Goal: Task Accomplishment & Management: Use online tool/utility

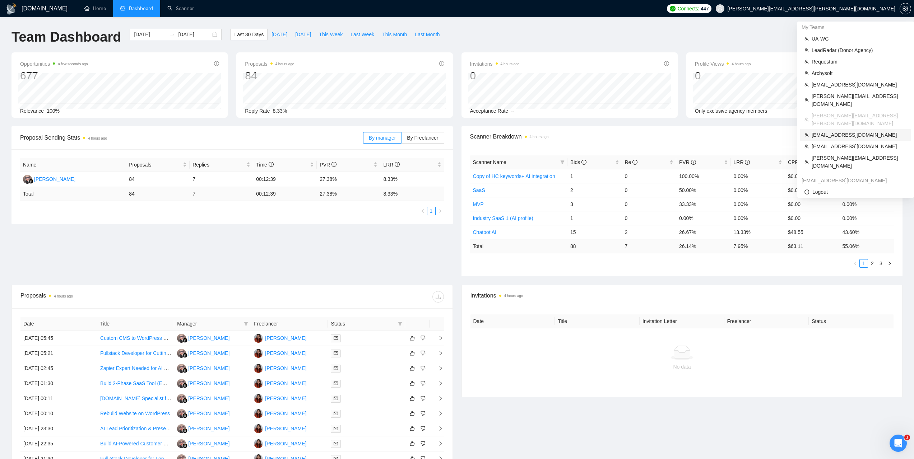
click at [831, 131] on span "[EMAIL_ADDRESS][DOMAIN_NAME]" at bounding box center [859, 135] width 95 height 8
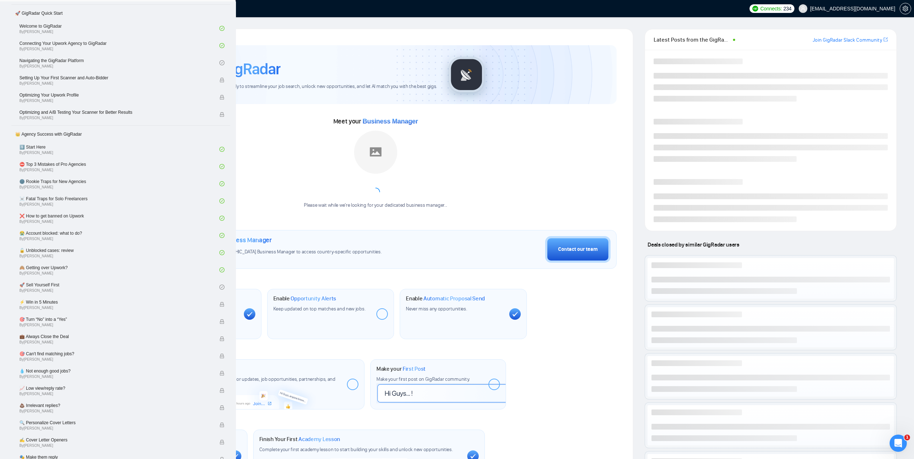
click at [199, 6] on ul "Home Dashboard Scanner" at bounding box center [410, 8] width 671 height 17
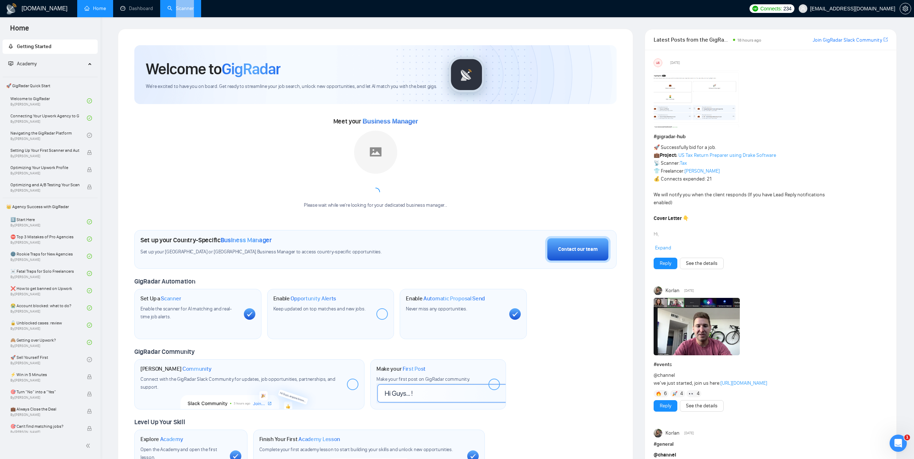
click at [194, 8] on link "Scanner" at bounding box center [180, 8] width 27 height 6
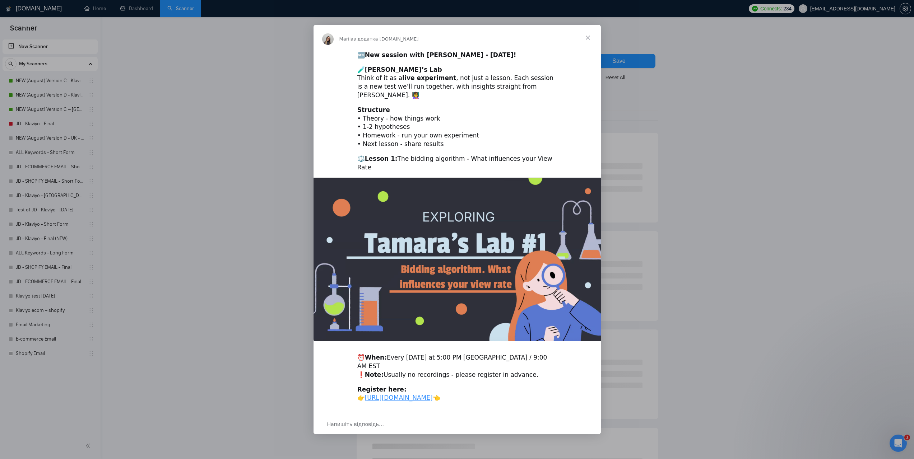
click at [585, 42] on span "Закрити" at bounding box center [588, 38] width 26 height 26
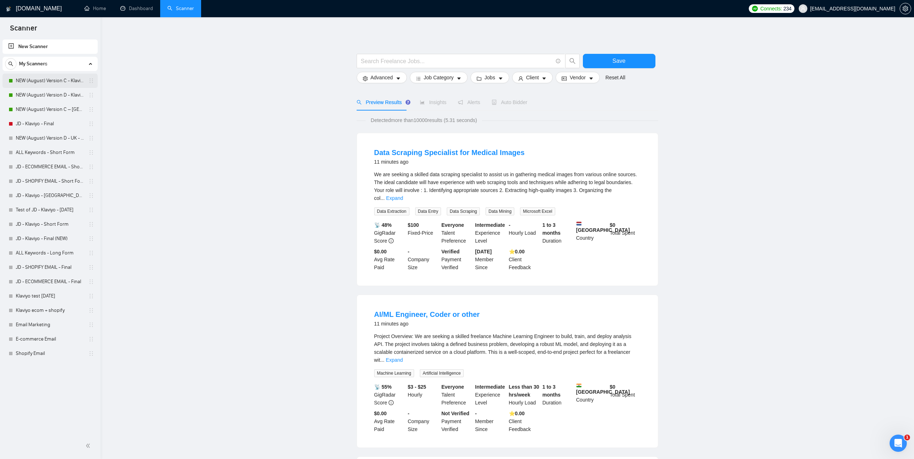
click at [50, 82] on link "NEW (August) Version C - Klaviyo" at bounding box center [50, 81] width 68 height 14
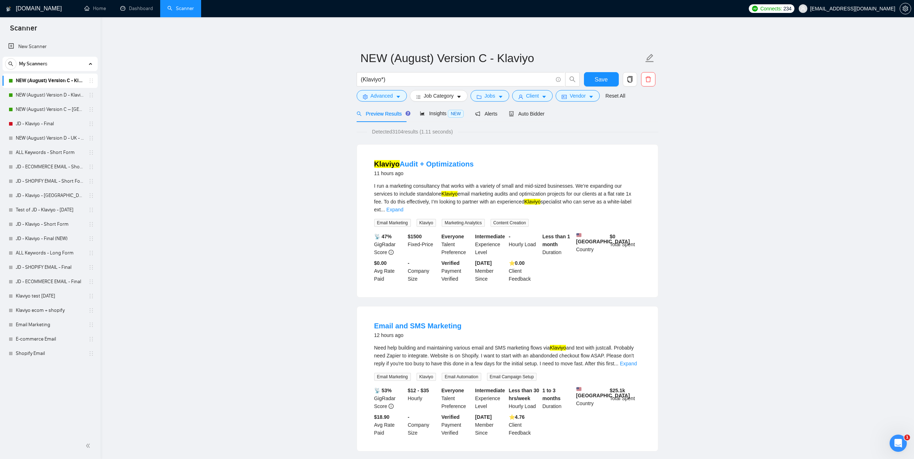
click at [56, 112] on link "NEW (August) Version C – [GEOGRAPHIC_DATA] - Klaviyo" at bounding box center [50, 109] width 68 height 14
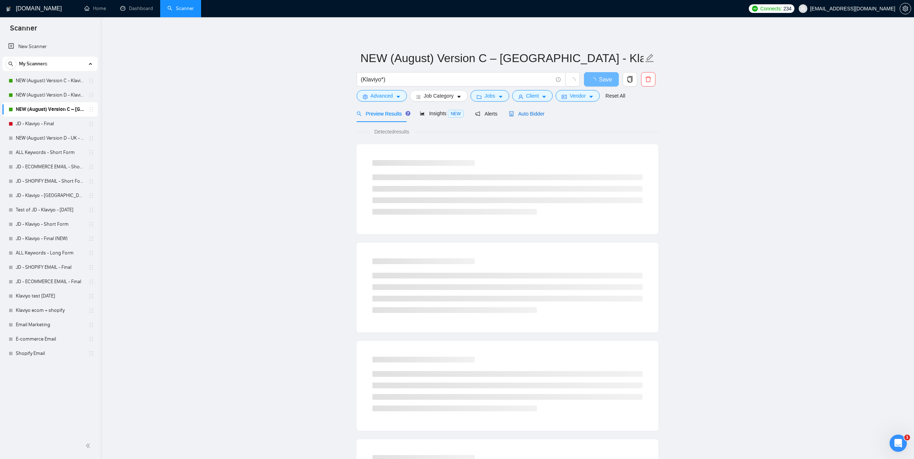
click at [521, 115] on span "Auto Bidder" at bounding box center [527, 114] width 36 height 6
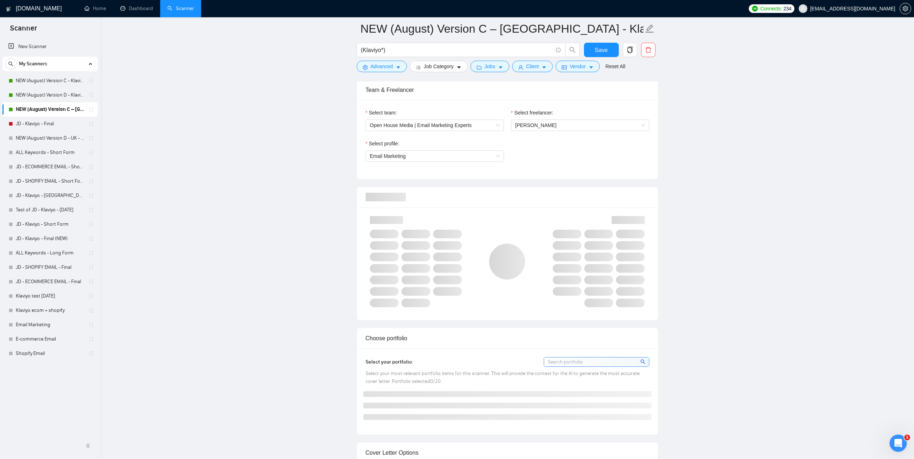
scroll to position [359, 0]
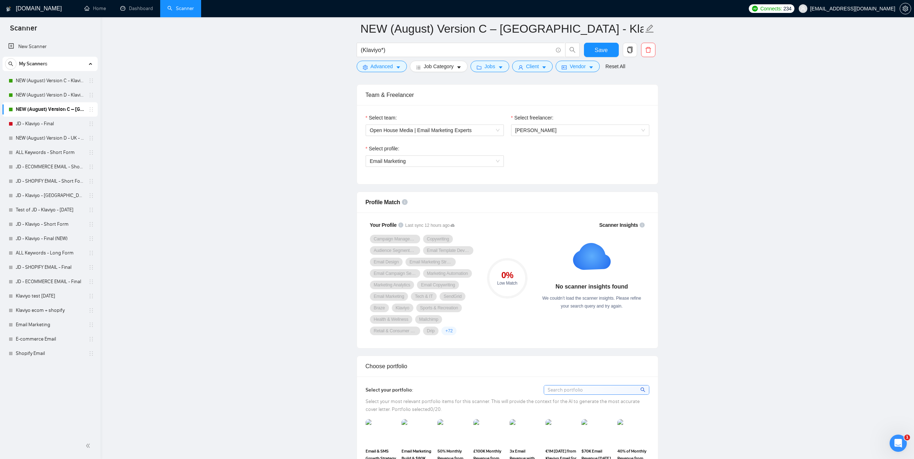
scroll to position [359, 0]
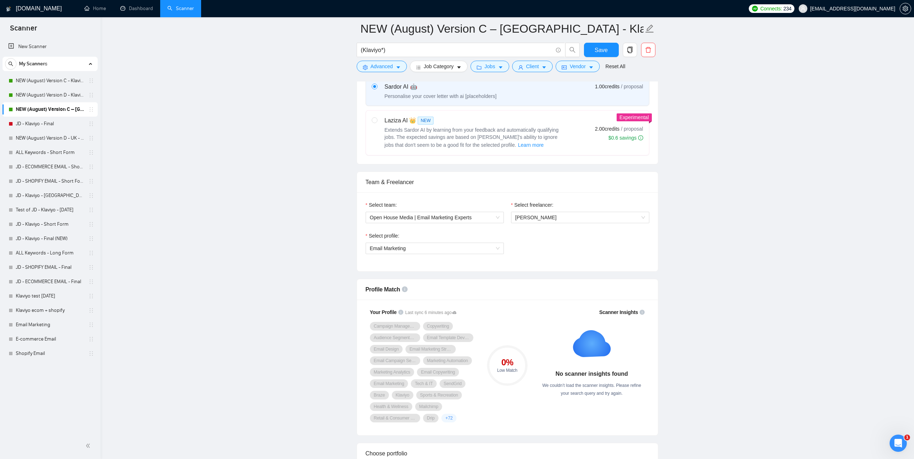
scroll to position [251, 0]
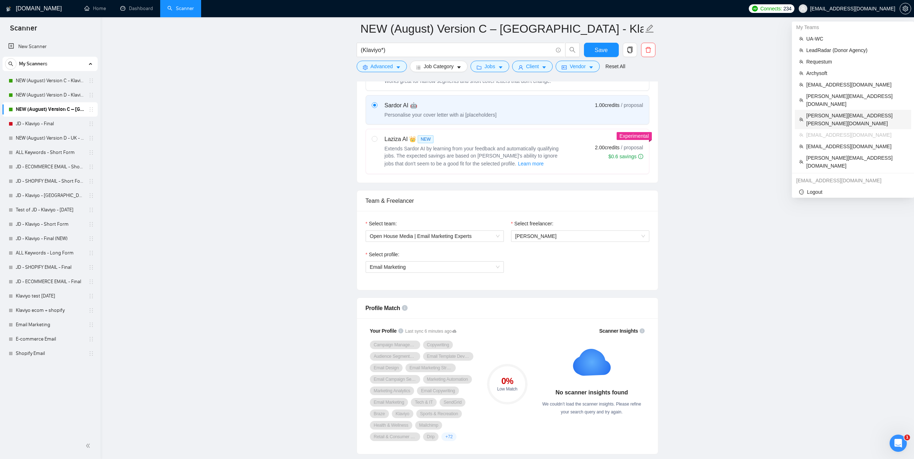
click at [828, 112] on span "[PERSON_NAME][EMAIL_ADDRESS][PERSON_NAME][DOMAIN_NAME]" at bounding box center [856, 120] width 101 height 16
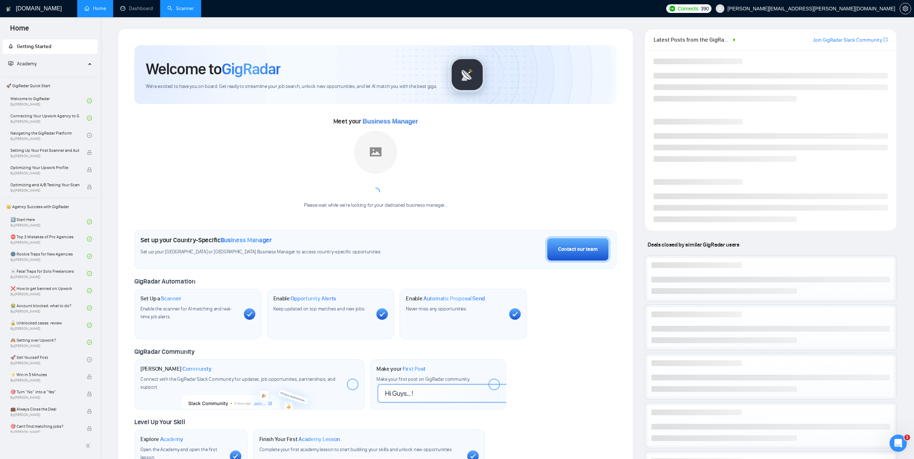
click at [184, 10] on link "Scanner" at bounding box center [180, 8] width 27 height 6
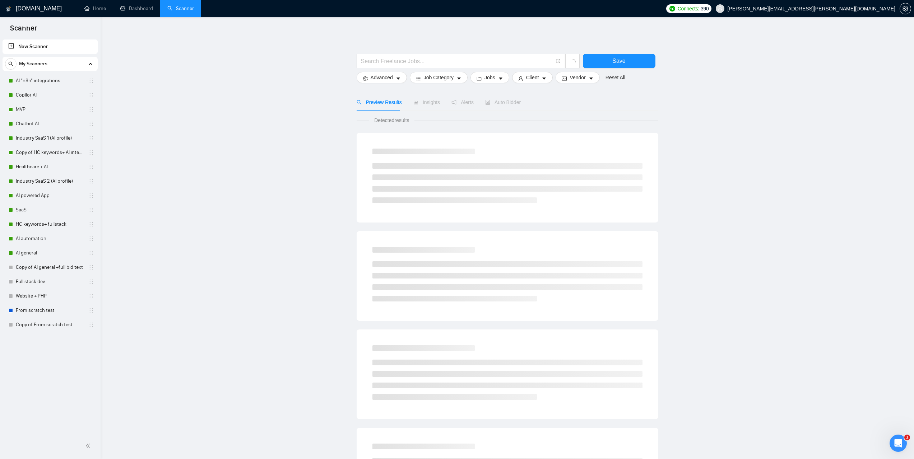
drag, startPoint x: 52, startPoint y: 81, endPoint x: 226, endPoint y: 110, distance: 175.5
click at [52, 81] on link "AI "n8n" integrations" at bounding box center [50, 81] width 68 height 14
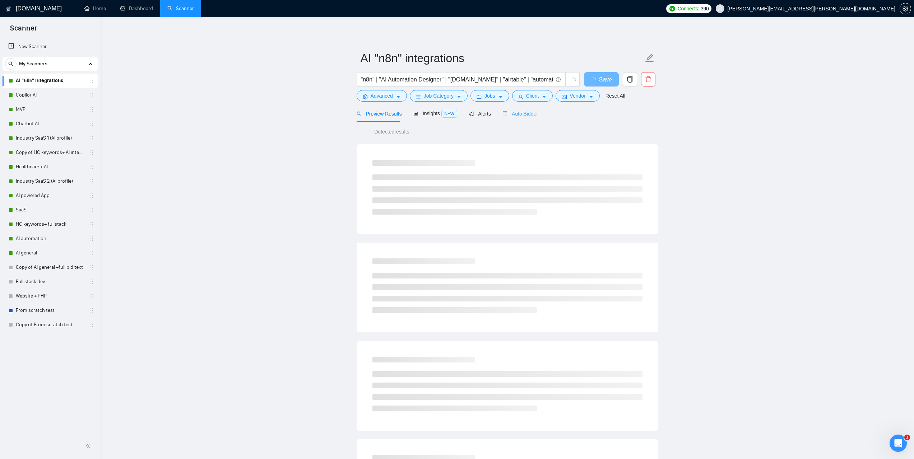
click at [523, 108] on div "Auto Bidder" at bounding box center [521, 113] width 36 height 17
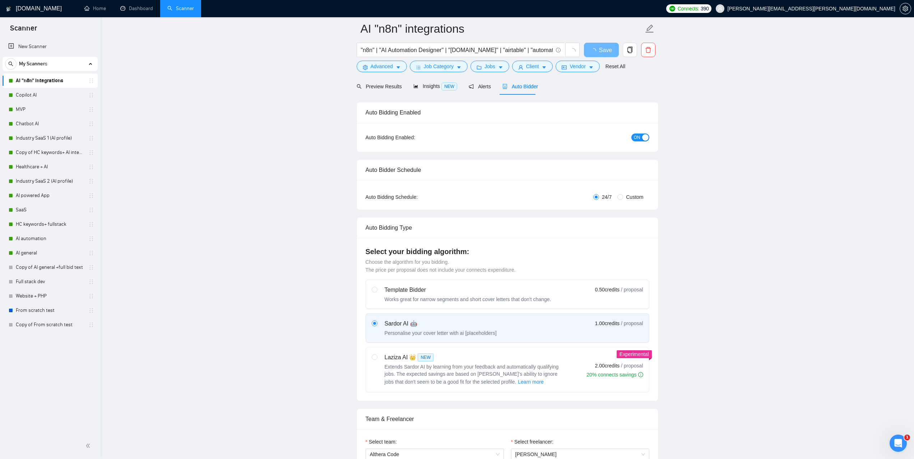
scroll to position [251, 0]
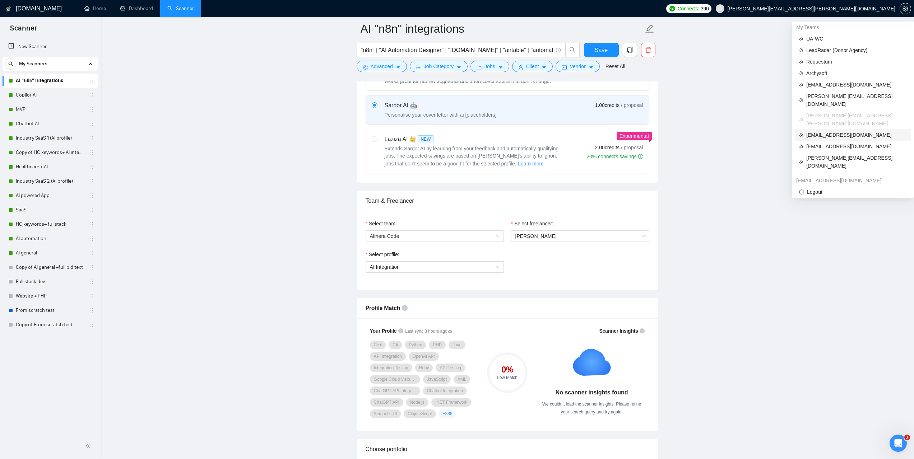
click at [827, 131] on span "[EMAIL_ADDRESS][DOMAIN_NAME]" at bounding box center [856, 135] width 101 height 8
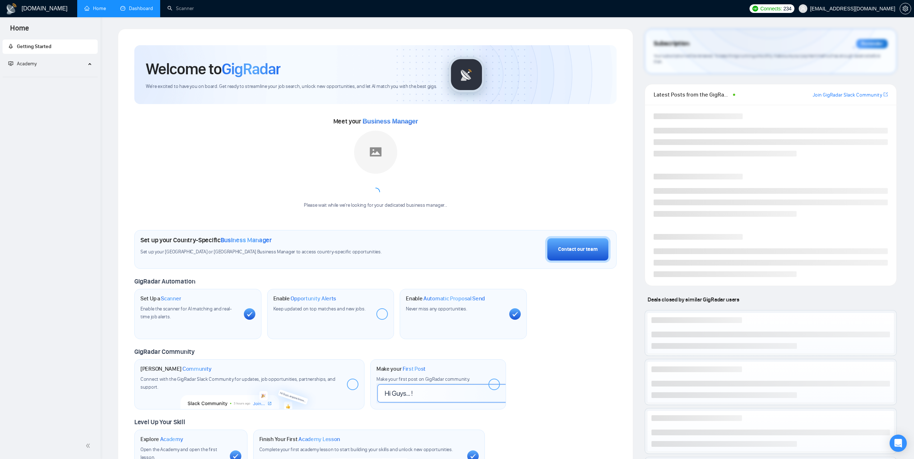
click at [144, 9] on link "Dashboard" at bounding box center [136, 8] width 33 height 6
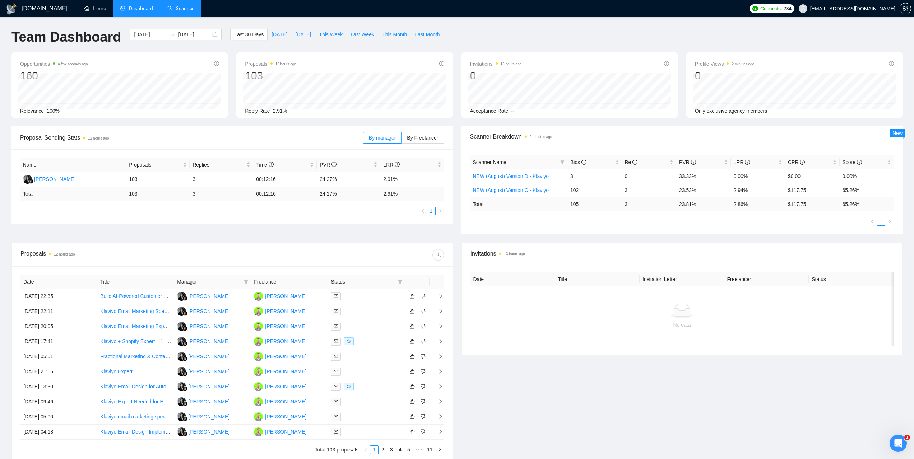
click at [188, 17] on li "Scanner" at bounding box center [180, 8] width 41 height 17
click at [184, 10] on link "Scanner" at bounding box center [180, 8] width 27 height 6
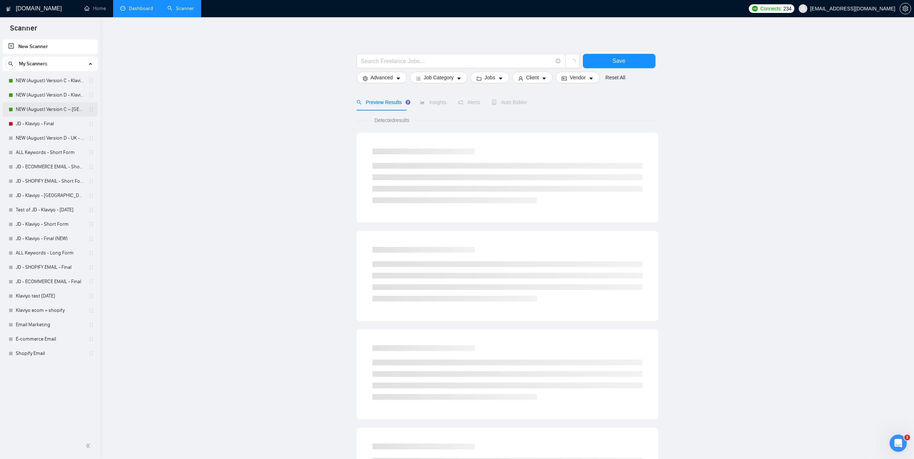
click at [50, 109] on link "NEW (August) Version C – [GEOGRAPHIC_DATA] - Klaviyo" at bounding box center [50, 109] width 68 height 14
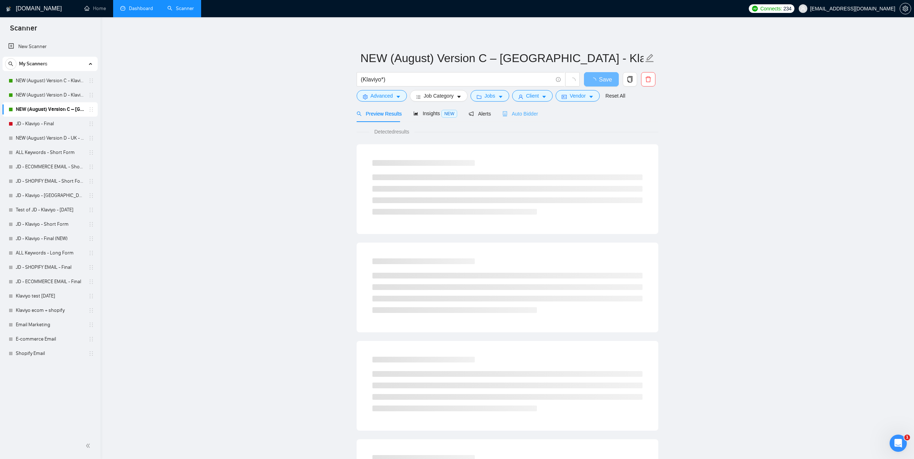
click at [519, 118] on div "Auto Bidder" at bounding box center [521, 113] width 36 height 17
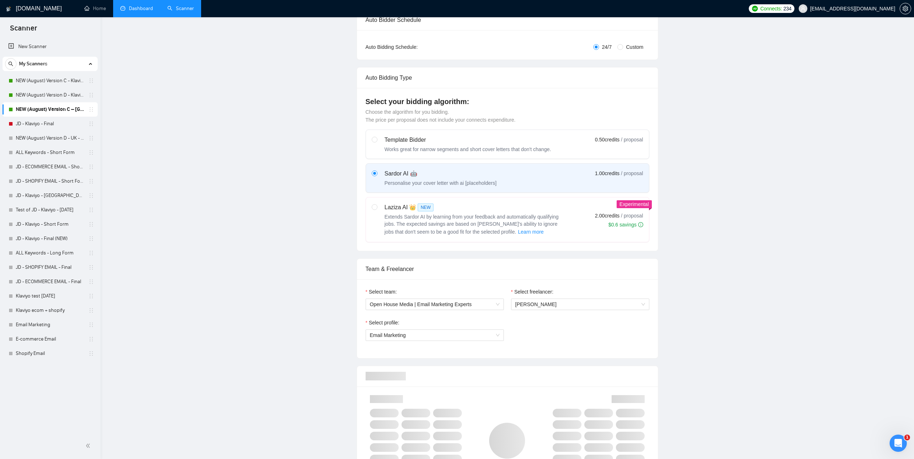
scroll to position [359, 0]
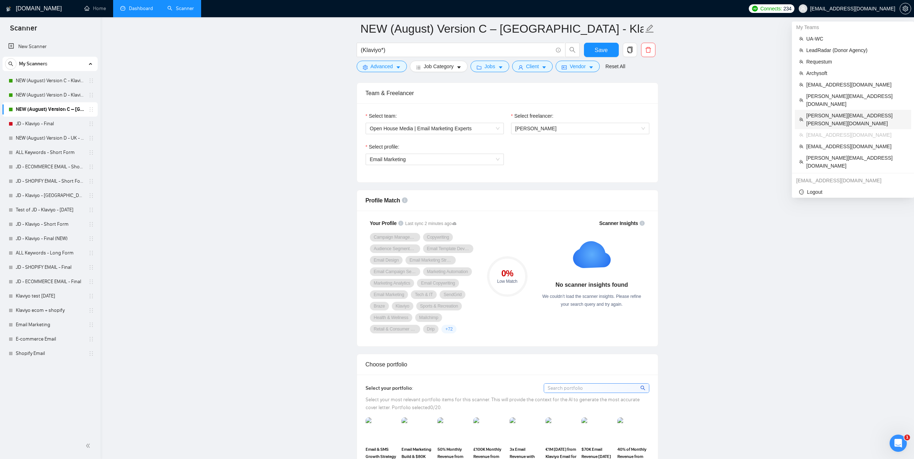
click at [829, 112] on span "[PERSON_NAME][EMAIL_ADDRESS][PERSON_NAME][DOMAIN_NAME]" at bounding box center [856, 120] width 101 height 16
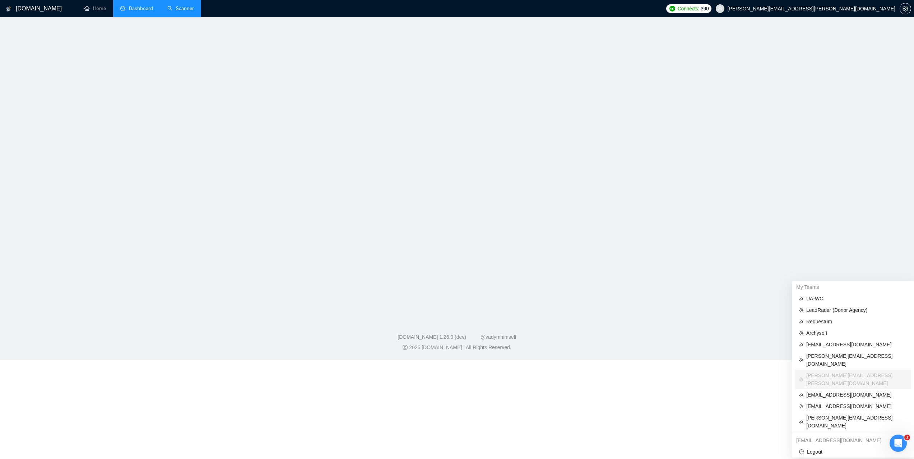
scroll to position [75, 0]
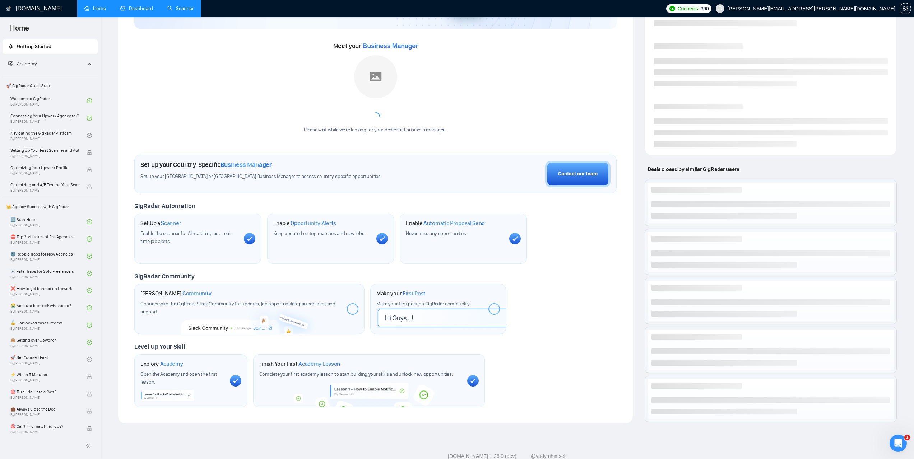
click at [182, 9] on link "Scanner" at bounding box center [180, 8] width 27 height 6
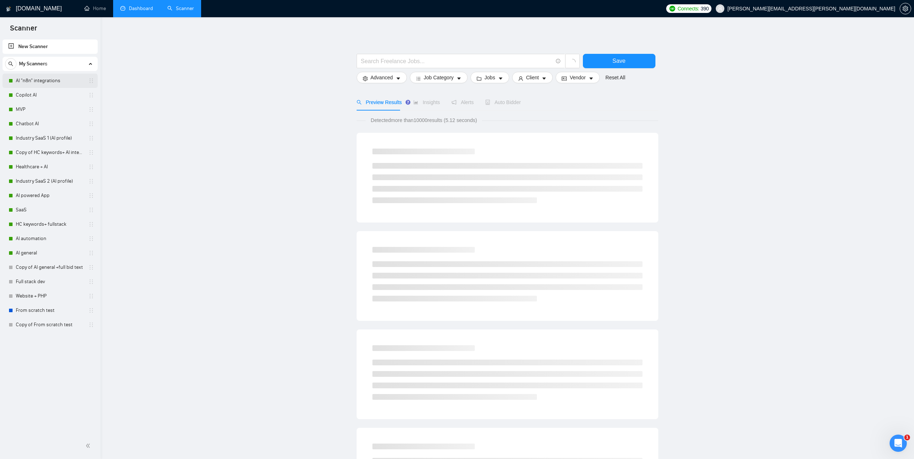
click at [42, 79] on link "AI "n8n" integrations" at bounding box center [50, 81] width 68 height 14
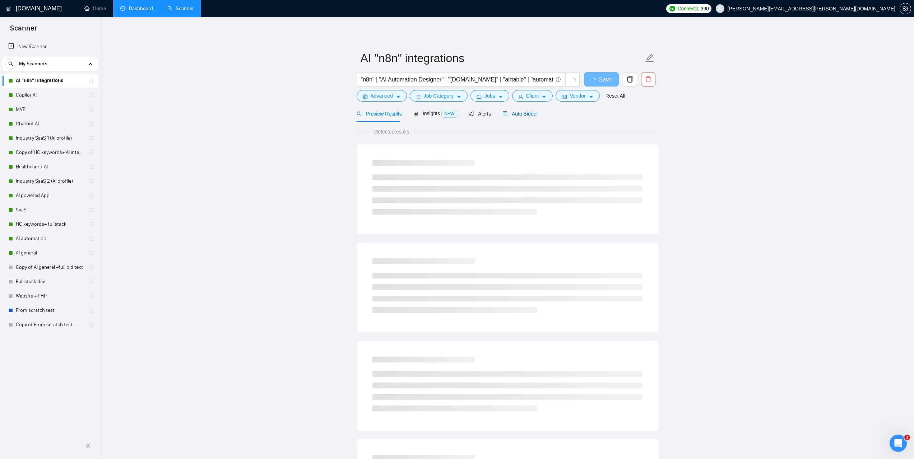
click at [522, 113] on span "Auto Bidder" at bounding box center [521, 114] width 36 height 6
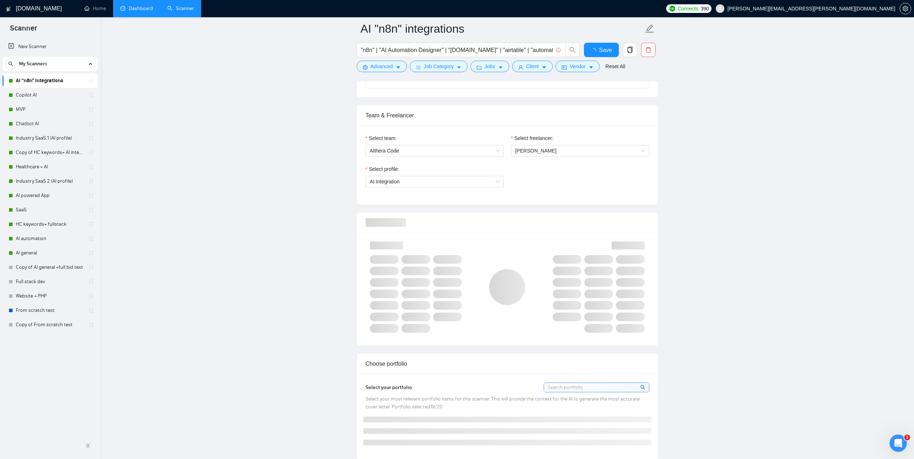
scroll to position [359, 0]
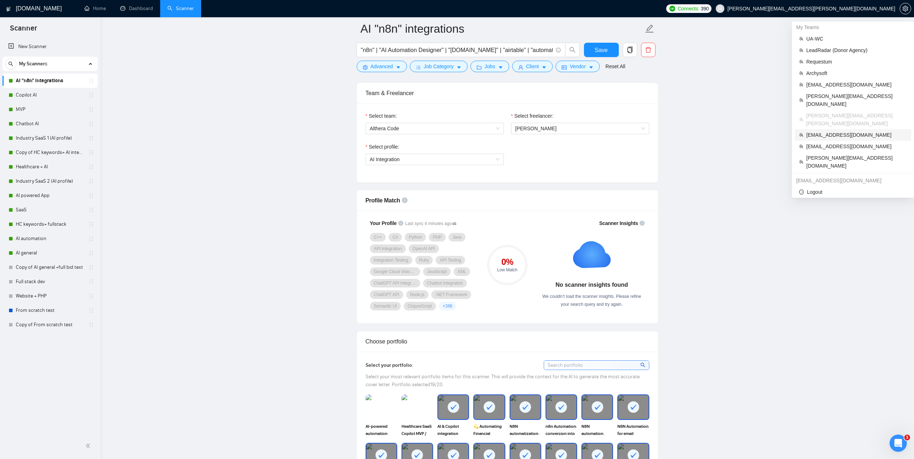
click at [834, 131] on span "[EMAIL_ADDRESS][DOMAIN_NAME]" at bounding box center [856, 135] width 101 height 8
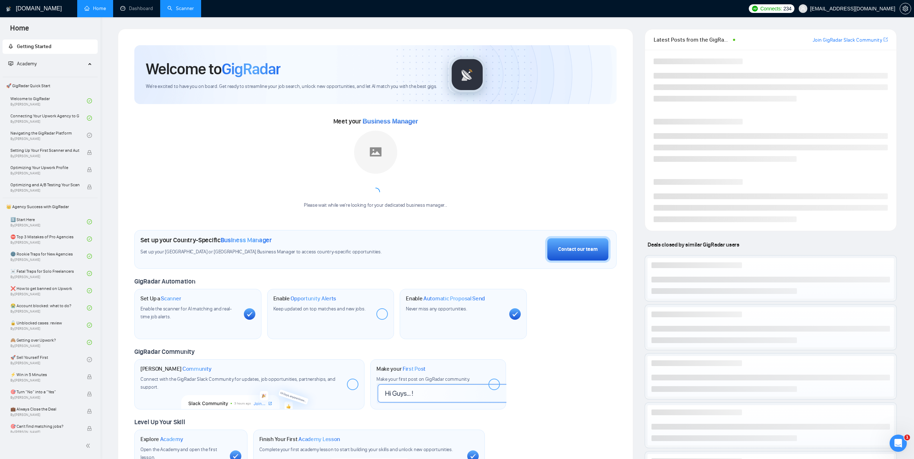
click at [182, 11] on link "Scanner" at bounding box center [180, 8] width 27 height 6
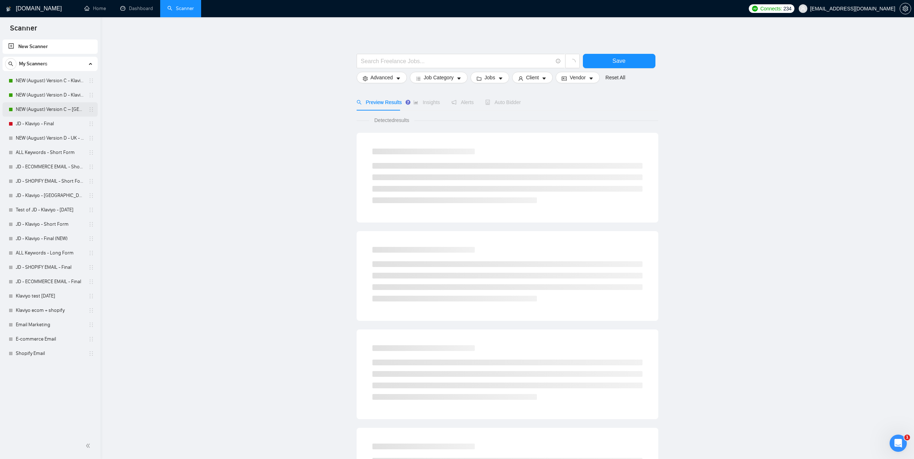
click at [53, 108] on link "NEW (August) Version C – [GEOGRAPHIC_DATA] - Klaviyo" at bounding box center [50, 109] width 68 height 14
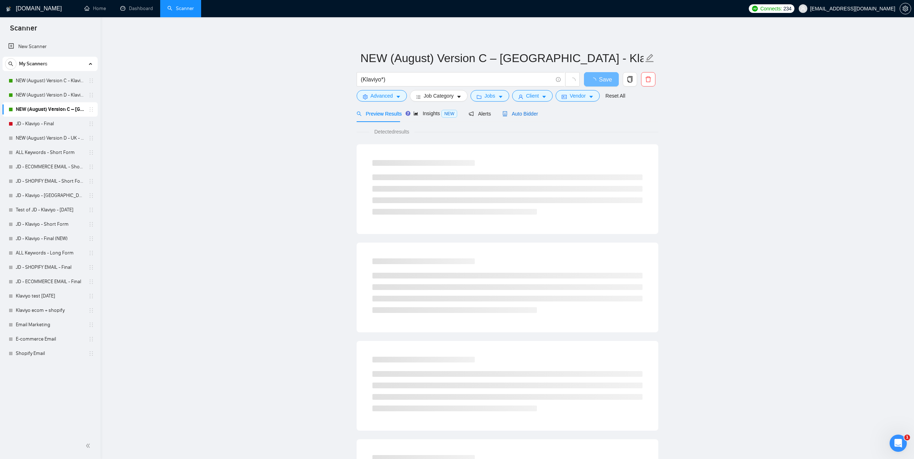
click at [523, 113] on span "Auto Bidder" at bounding box center [521, 114] width 36 height 6
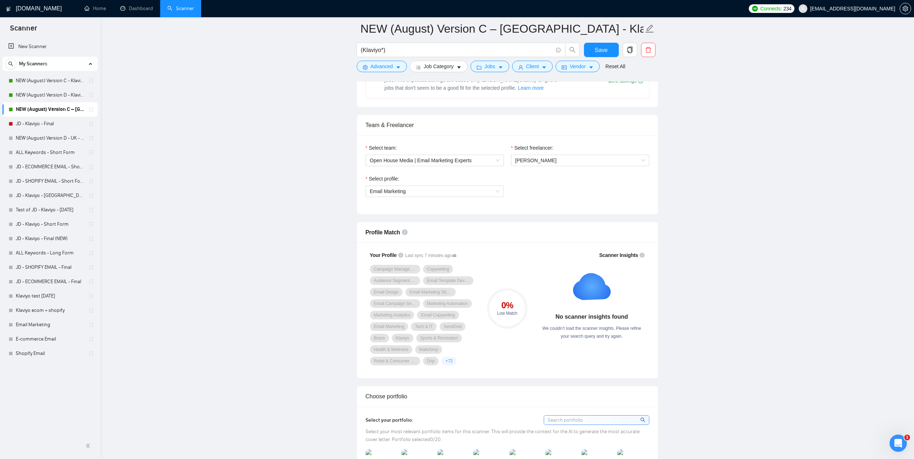
scroll to position [359, 0]
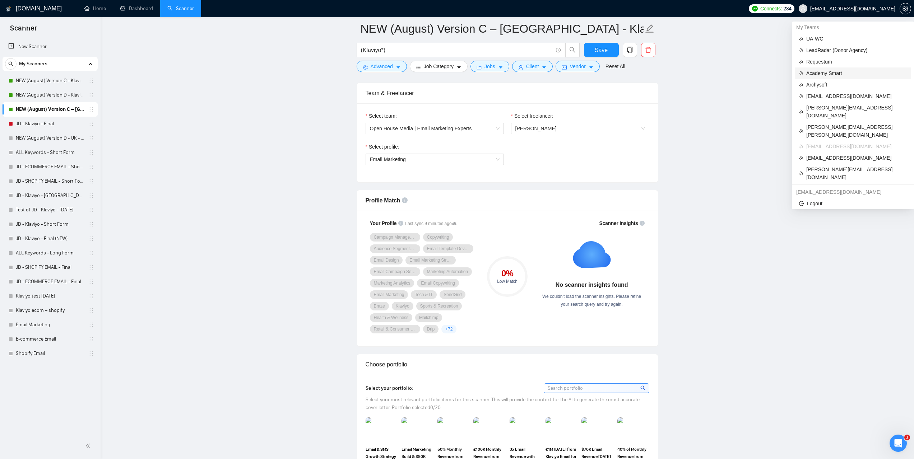
click at [815, 74] on span "Academy Smart" at bounding box center [856, 73] width 101 height 8
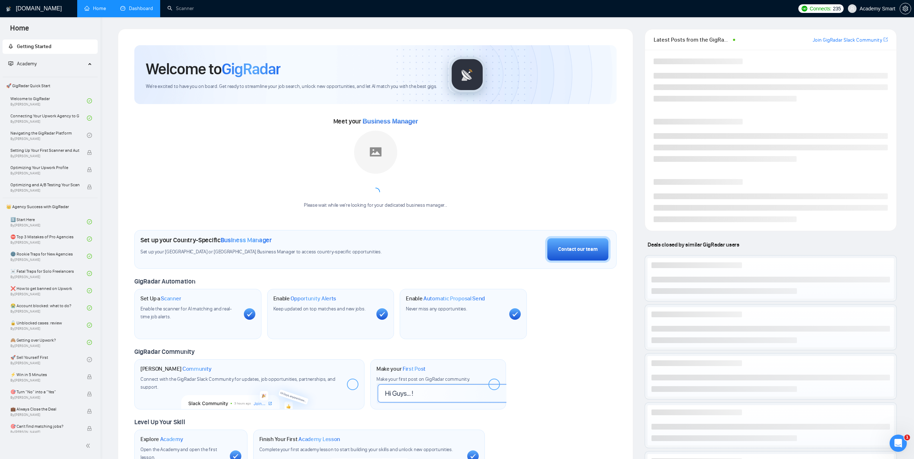
click at [153, 11] on link "Dashboard" at bounding box center [136, 8] width 33 height 6
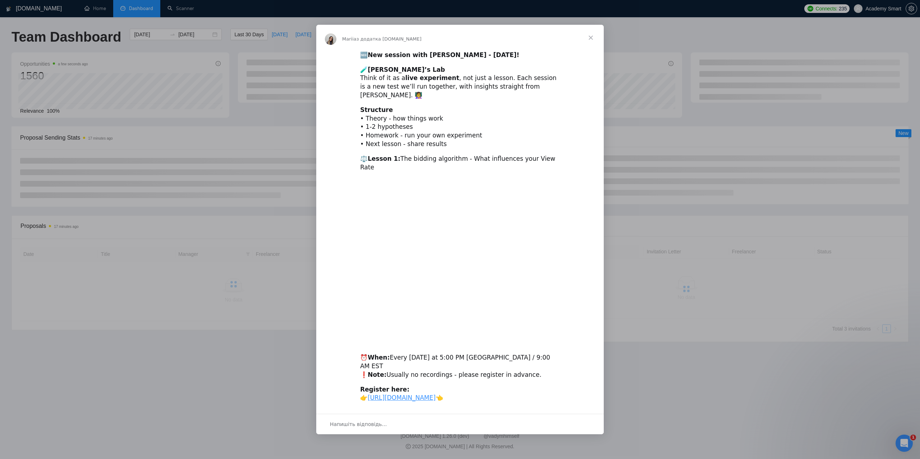
click at [592, 41] on span "Закрити" at bounding box center [591, 38] width 26 height 26
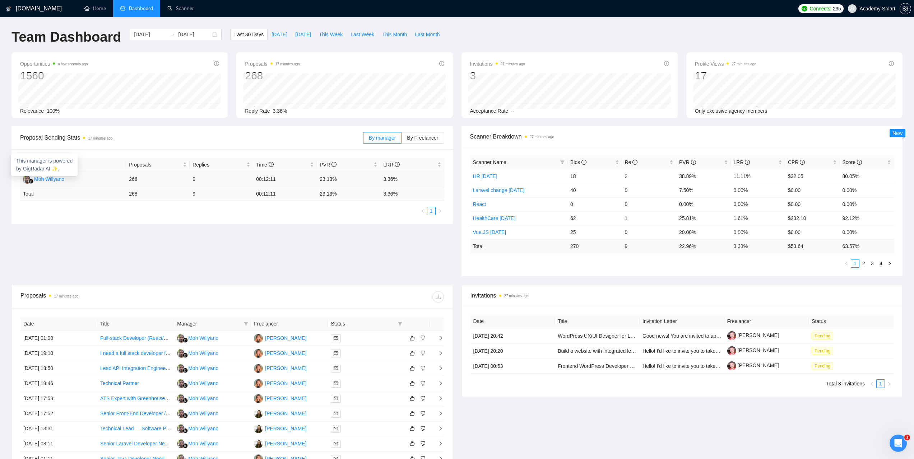
click at [55, 180] on div "Moh Willyano" at bounding box center [49, 179] width 30 height 8
click at [284, 413] on div "Alexandra Talai" at bounding box center [285, 414] width 41 height 8
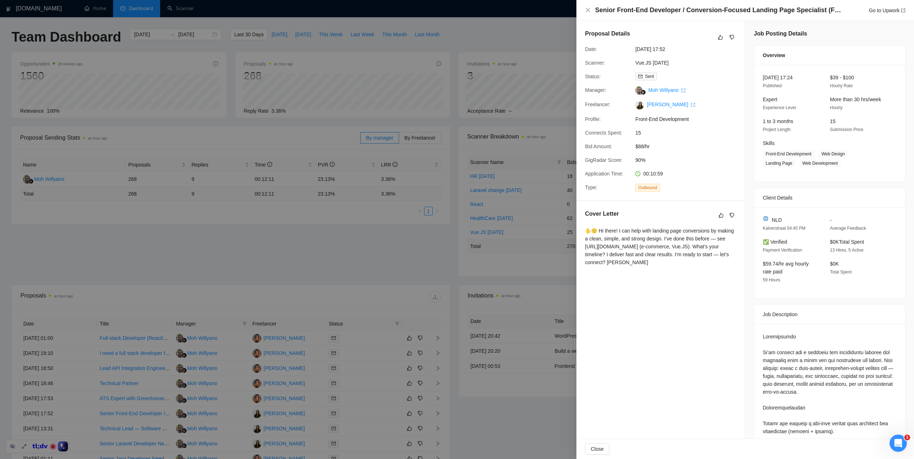
click at [559, 39] on div at bounding box center [457, 229] width 914 height 459
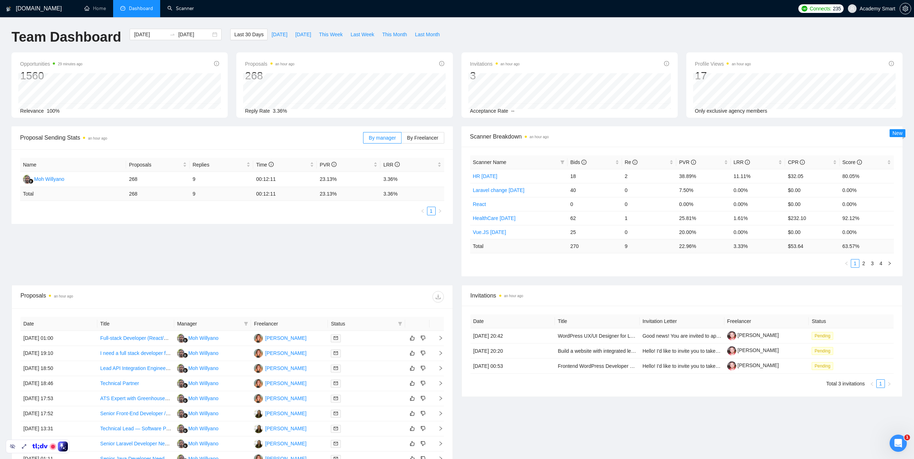
drag, startPoint x: 191, startPoint y: 5, endPoint x: 223, endPoint y: 20, distance: 35.2
click at [191, 5] on link "Scanner" at bounding box center [180, 8] width 27 height 6
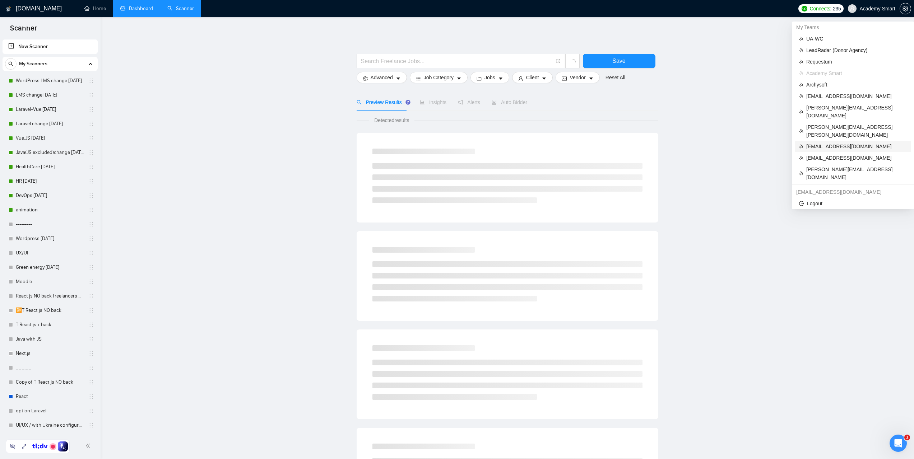
click at [827, 143] on span "[EMAIL_ADDRESS][DOMAIN_NAME]" at bounding box center [856, 147] width 101 height 8
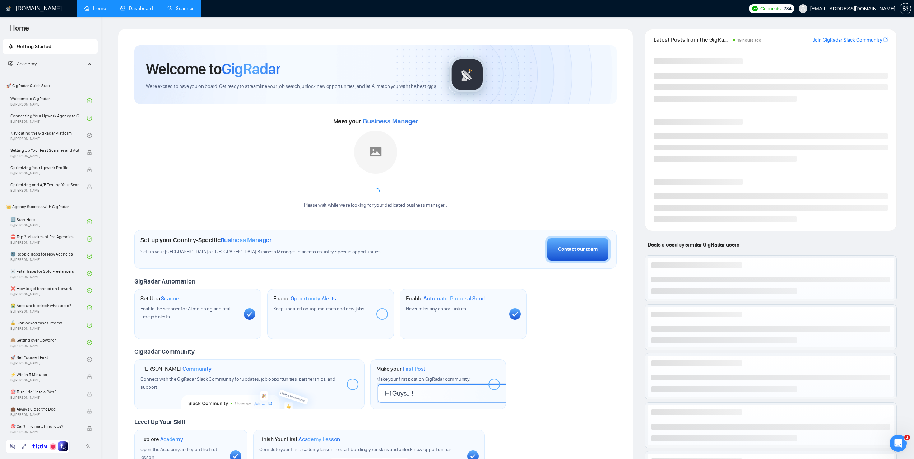
click at [184, 11] on link "Scanner" at bounding box center [180, 8] width 27 height 6
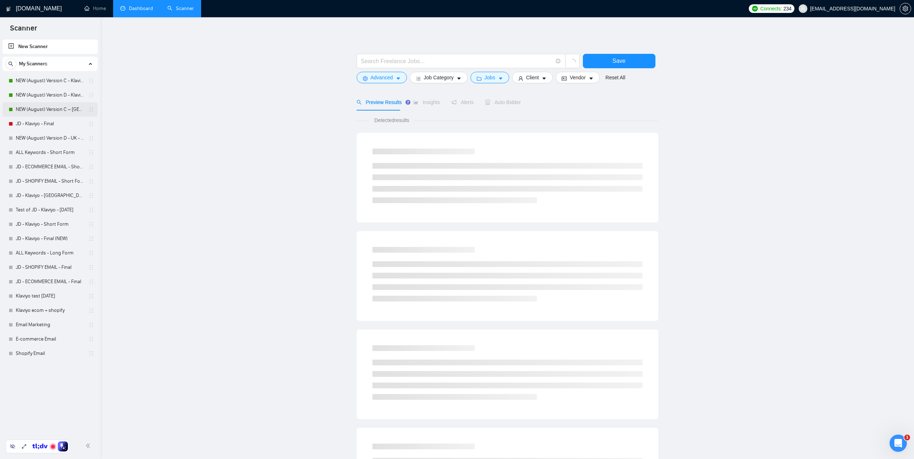
click at [41, 108] on link "NEW (August) Version C – UK - Klaviyo" at bounding box center [50, 109] width 68 height 14
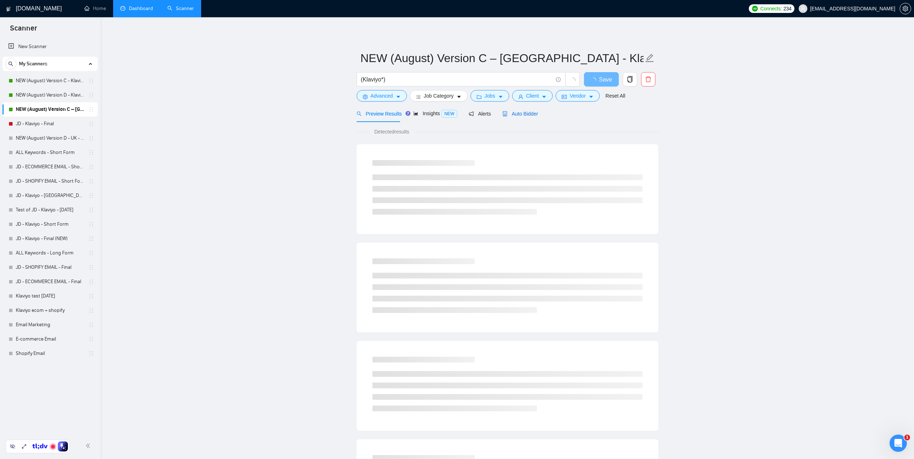
click at [519, 115] on span "Auto Bidder" at bounding box center [521, 114] width 36 height 6
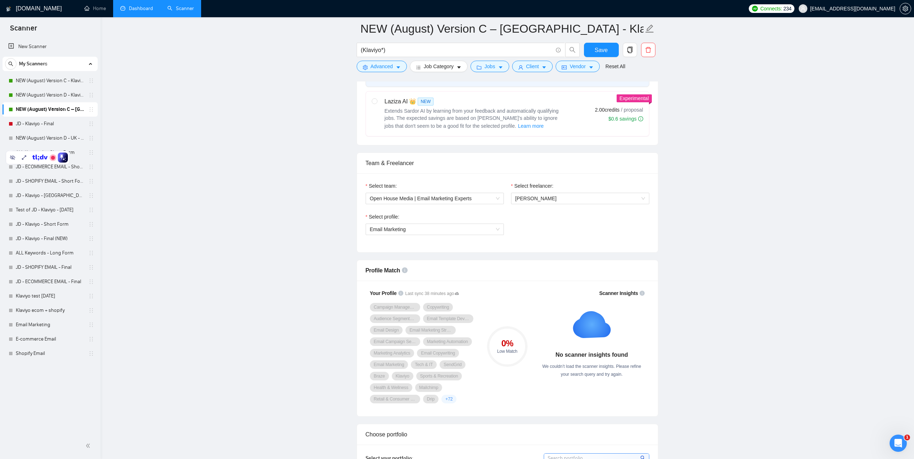
scroll to position [287, 0]
drag, startPoint x: 365, startPoint y: 273, endPoint x: 398, endPoint y: 272, distance: 33.1
click at [398, 272] on span "Profile Match" at bounding box center [383, 272] width 35 height 6
copy span "Profile Match"
click at [57, 108] on link "NEW (August) Version C – UK - Klaviyo" at bounding box center [50, 109] width 68 height 14
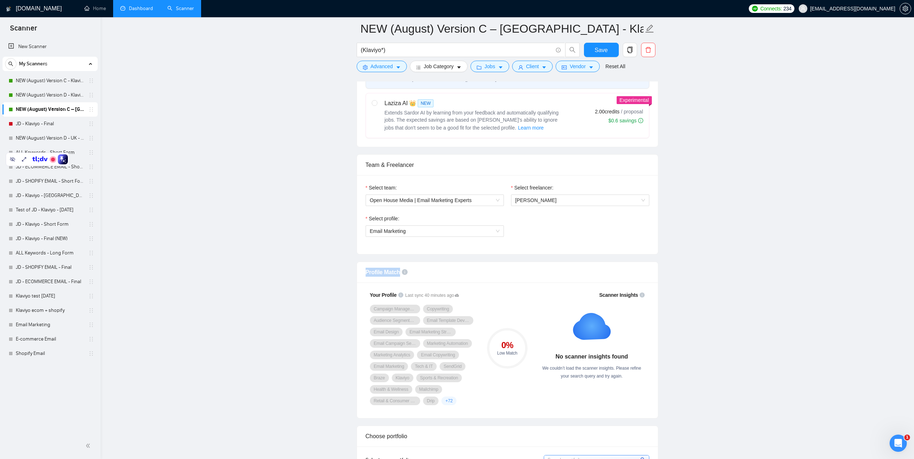
click at [150, 5] on link "Dashboard" at bounding box center [136, 8] width 33 height 6
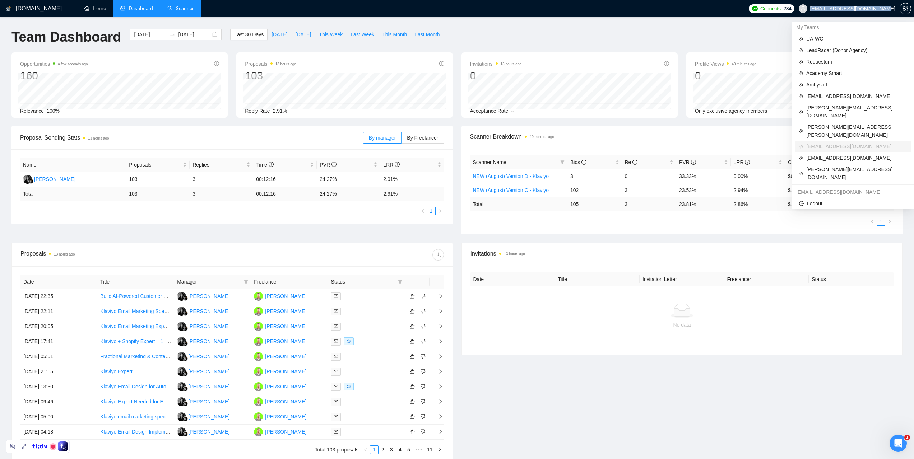
drag, startPoint x: 826, startPoint y: 7, endPoint x: 895, endPoint y: 10, distance: 68.3
click at [895, 10] on span "jordan@openhousemedia.club" at bounding box center [847, 8] width 105 height 23
copy span "jordan@openhousemedia.club"
click at [833, 123] on span "marta.kruk@areascode.com" at bounding box center [856, 131] width 101 height 16
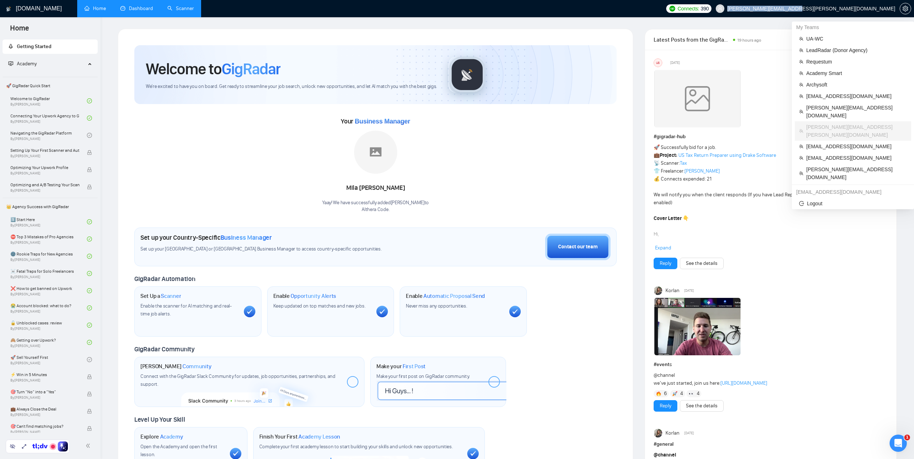
drag, startPoint x: 835, startPoint y: 10, endPoint x: 894, endPoint y: 11, distance: 58.6
click at [894, 9] on span "marta.kruk@areascode.com" at bounding box center [811, 9] width 168 height 0
copy span "marta.kruk@areascode.com"
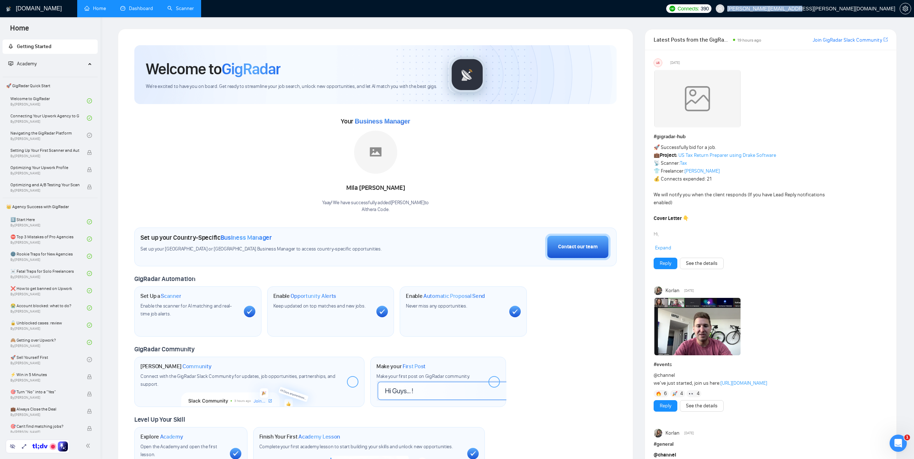
click at [132, 11] on link "Dashboard" at bounding box center [136, 8] width 33 height 6
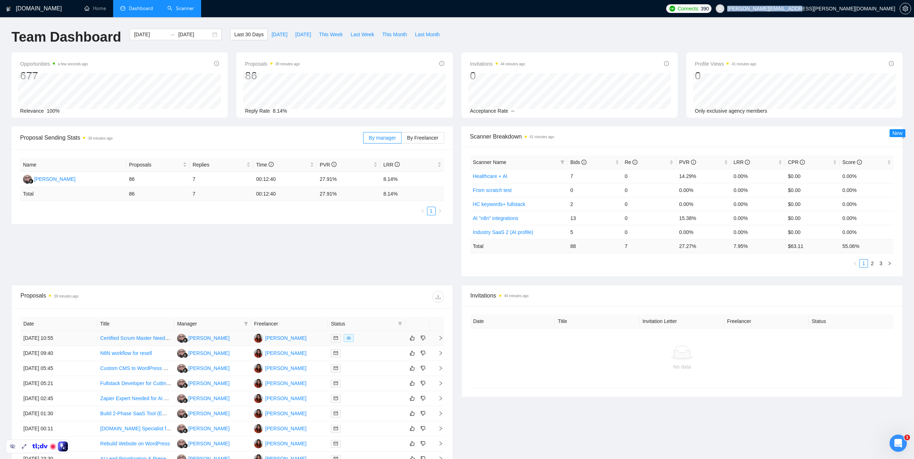
click at [272, 337] on div "Marta Nosaliuk" at bounding box center [285, 338] width 41 height 8
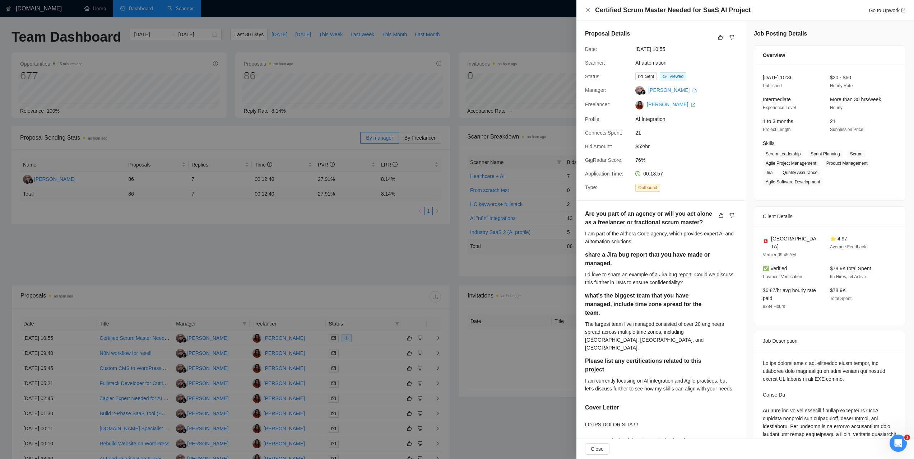
drag, startPoint x: 520, startPoint y: 29, endPoint x: 919, endPoint y: 24, distance: 398.7
click at [521, 29] on div at bounding box center [457, 229] width 914 height 459
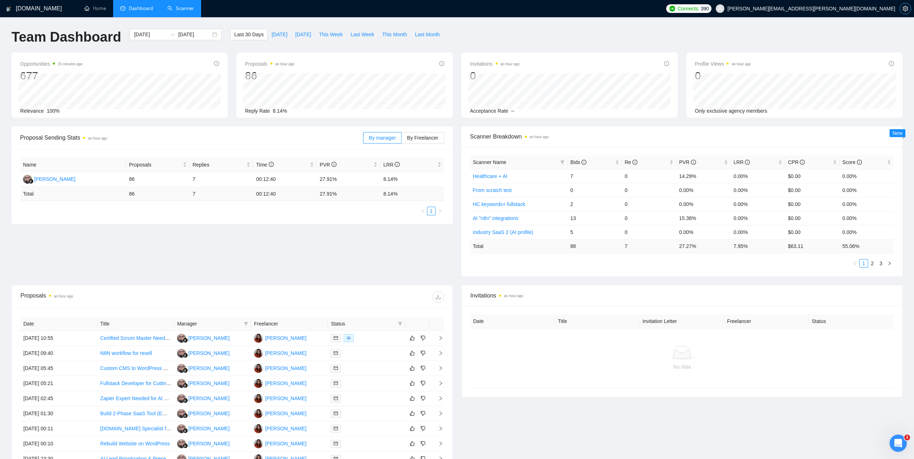
click at [906, 8] on icon "setting" at bounding box center [906, 9] width 6 height 6
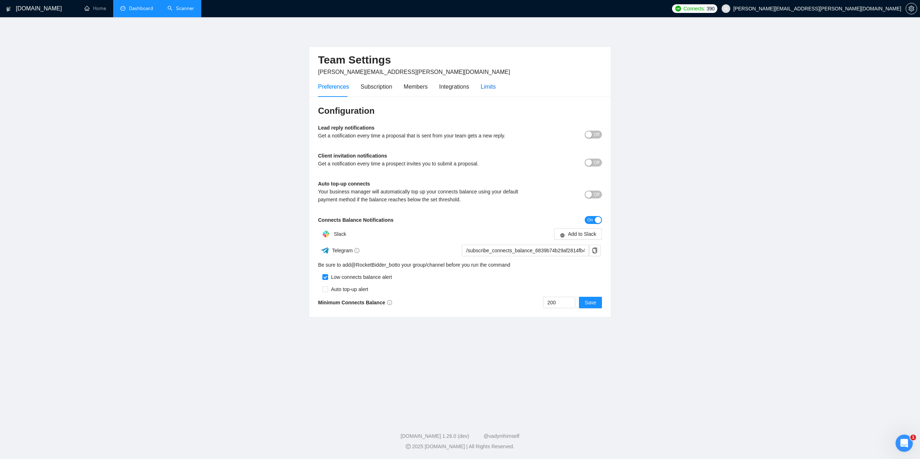
click at [492, 89] on div "Limits" at bounding box center [488, 86] width 15 height 9
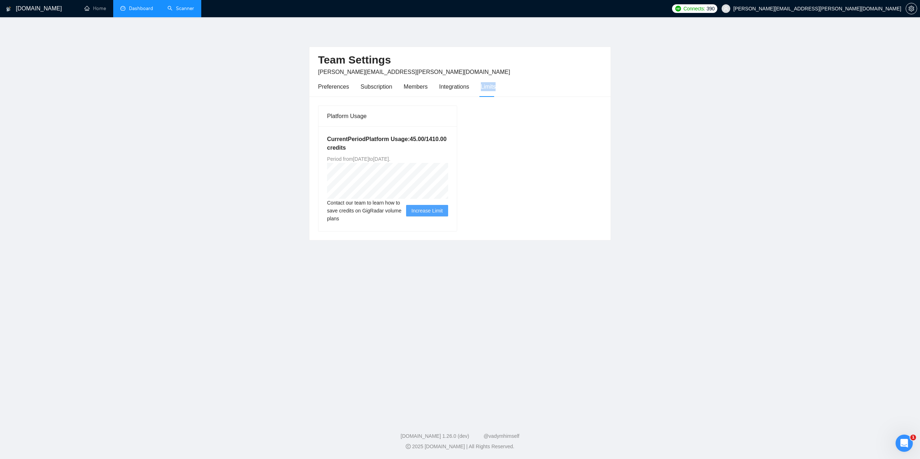
drag, startPoint x: 489, startPoint y: 88, endPoint x: 478, endPoint y: 87, distance: 10.8
click at [478, 87] on div "Preferences Subscription Members Integrations Limits" at bounding box center [460, 87] width 284 height 20
copy div "Limits"
click at [146, 5] on link "Dashboard" at bounding box center [136, 8] width 33 height 6
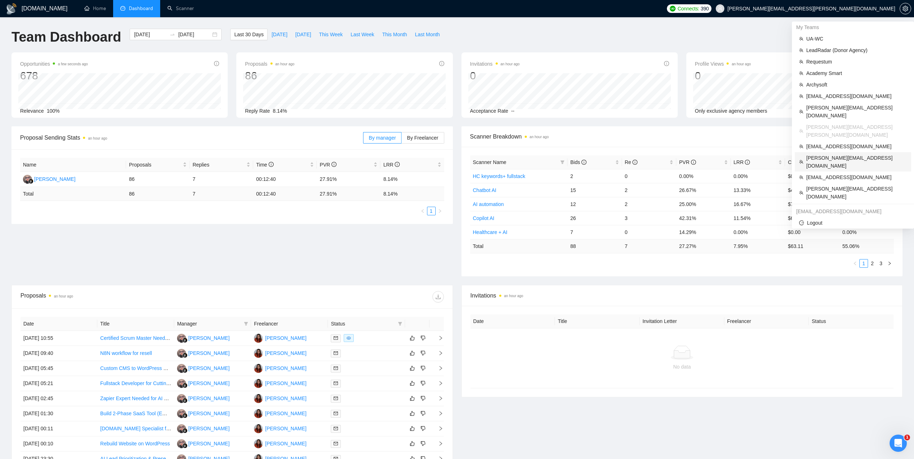
click at [821, 154] on span "[PERSON_NAME][EMAIL_ADDRESS][DOMAIN_NAME]" at bounding box center [856, 162] width 101 height 16
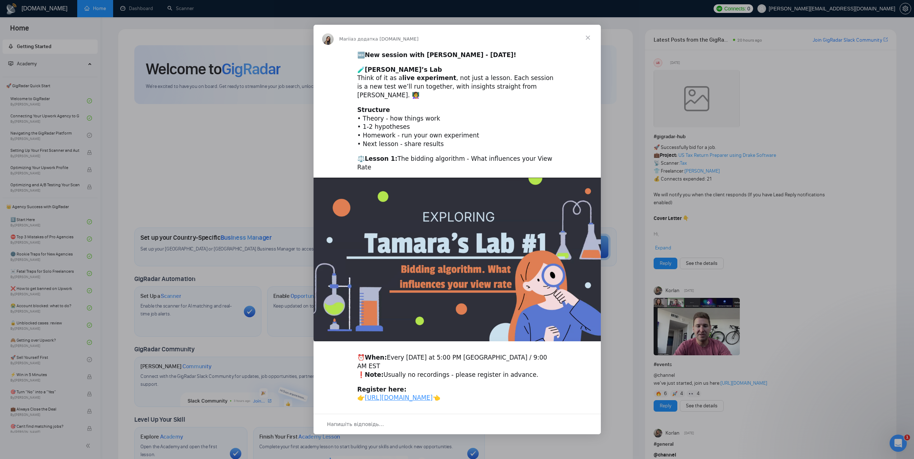
click at [590, 42] on span "Закрити" at bounding box center [588, 38] width 26 height 26
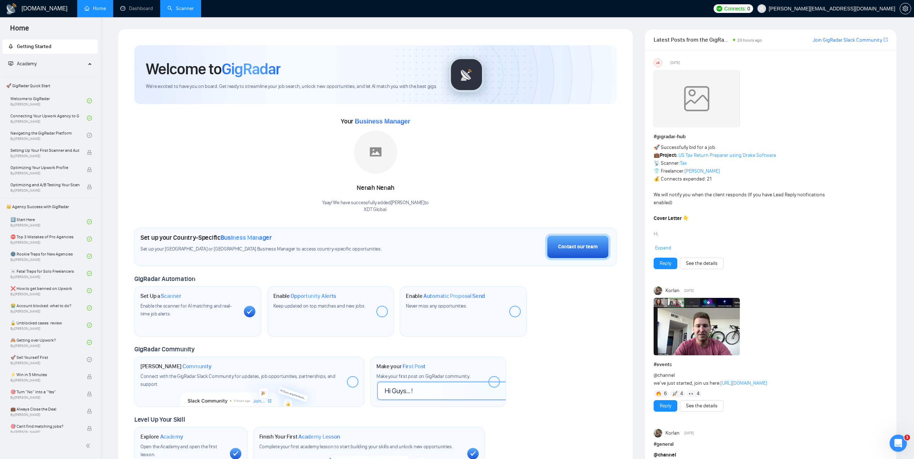
click at [177, 10] on link "Scanner" at bounding box center [180, 8] width 27 height 6
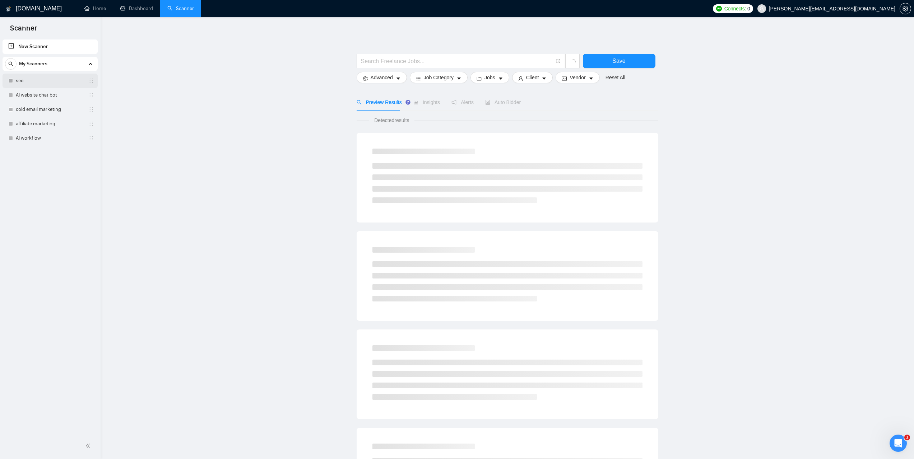
click at [29, 78] on link "seo" at bounding box center [50, 81] width 68 height 14
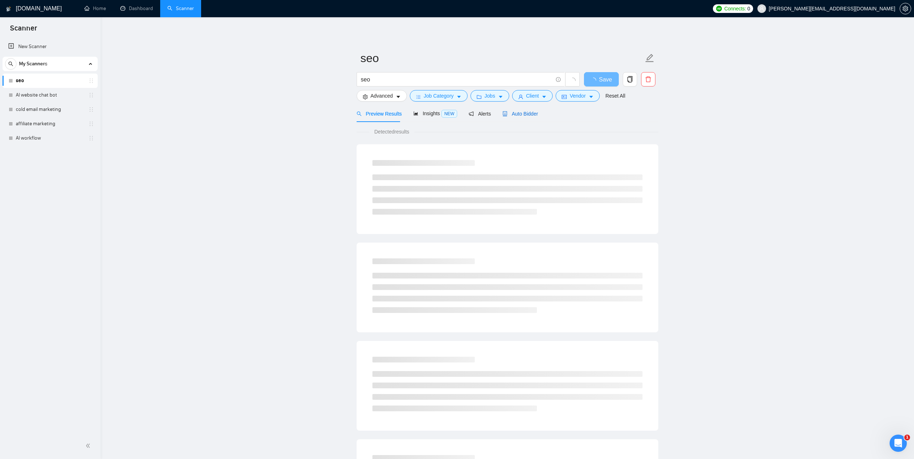
click at [515, 116] on span "Auto Bidder" at bounding box center [521, 114] width 36 height 6
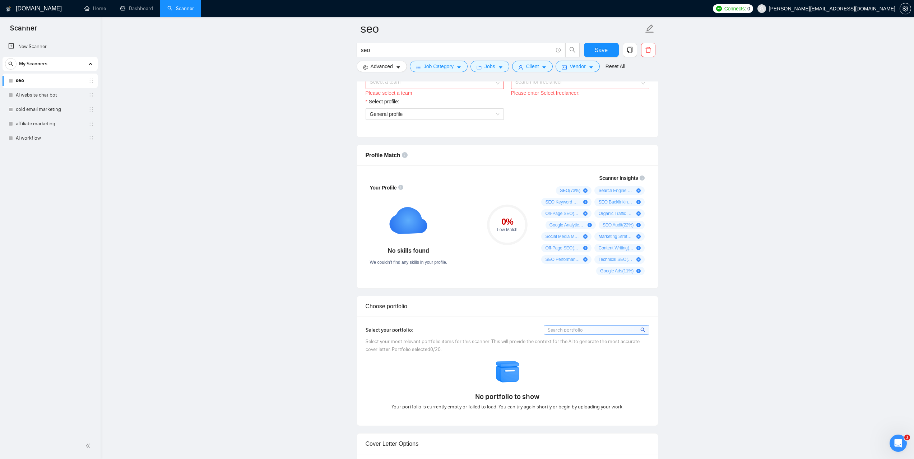
scroll to position [287, 0]
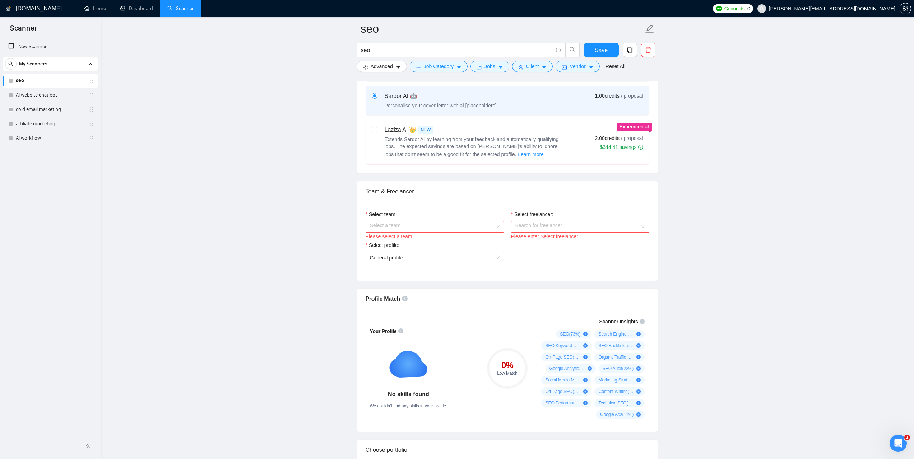
click at [491, 228] on input "Select team:" at bounding box center [432, 227] width 125 height 11
click at [408, 242] on div "XDT Global" at bounding box center [435, 241] width 130 height 8
click at [538, 230] on input "Select freelancer:" at bounding box center [577, 227] width 125 height 11
click at [539, 239] on span "Harriet Dukes" at bounding box center [535, 241] width 41 height 6
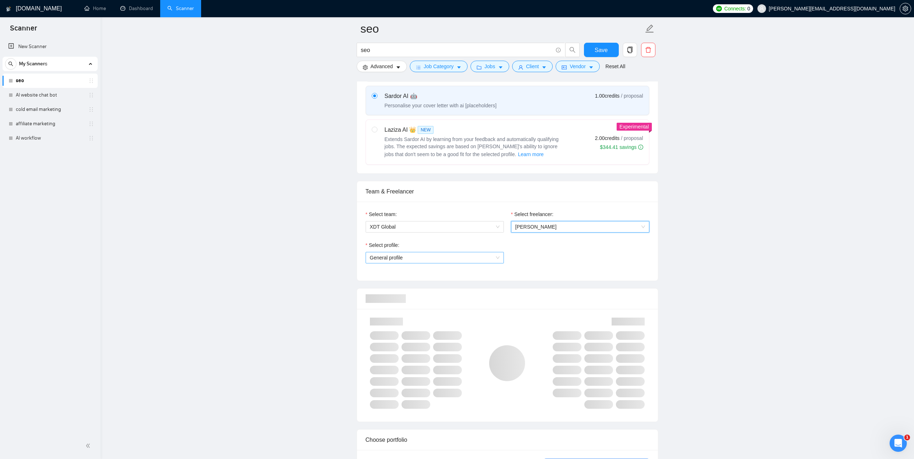
click at [498, 255] on span "General profile" at bounding box center [435, 258] width 130 height 11
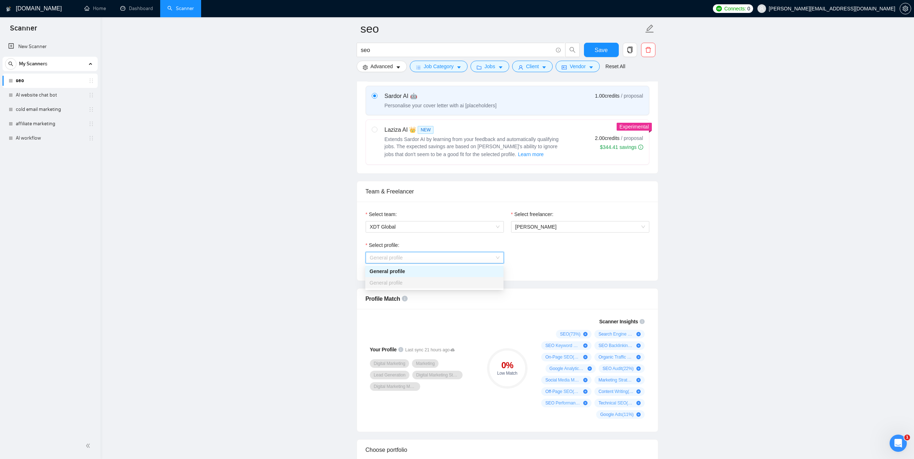
click at [497, 255] on span "General profile" at bounding box center [435, 258] width 130 height 11
click at [152, 5] on link "Dashboard" at bounding box center [136, 8] width 33 height 6
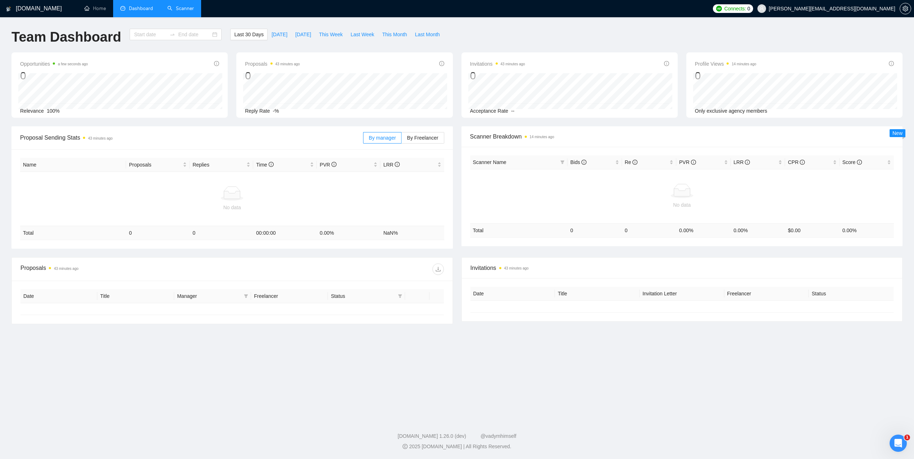
type input "[DATE]"
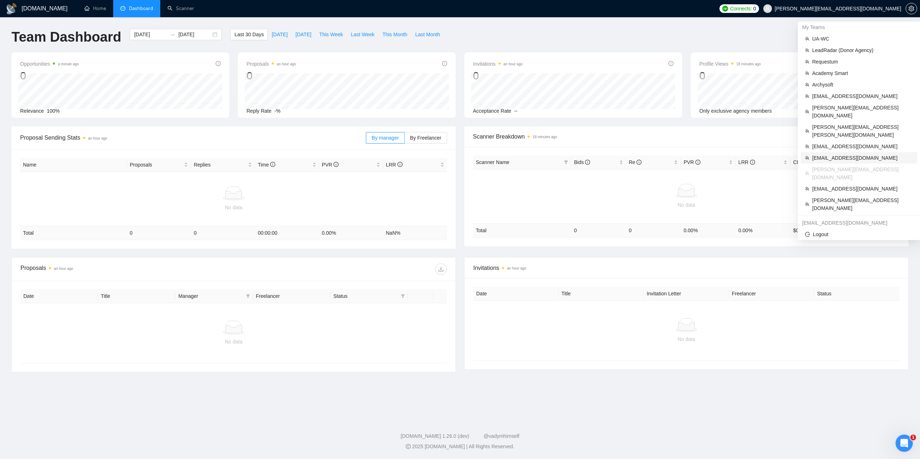
click at [823, 154] on span "[EMAIL_ADDRESS][DOMAIN_NAME]" at bounding box center [862, 158] width 101 height 8
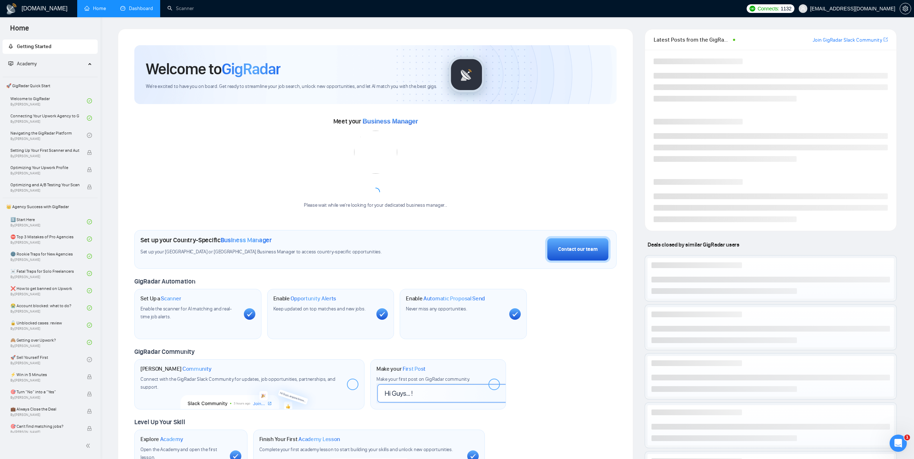
click at [145, 9] on link "Dashboard" at bounding box center [136, 8] width 33 height 6
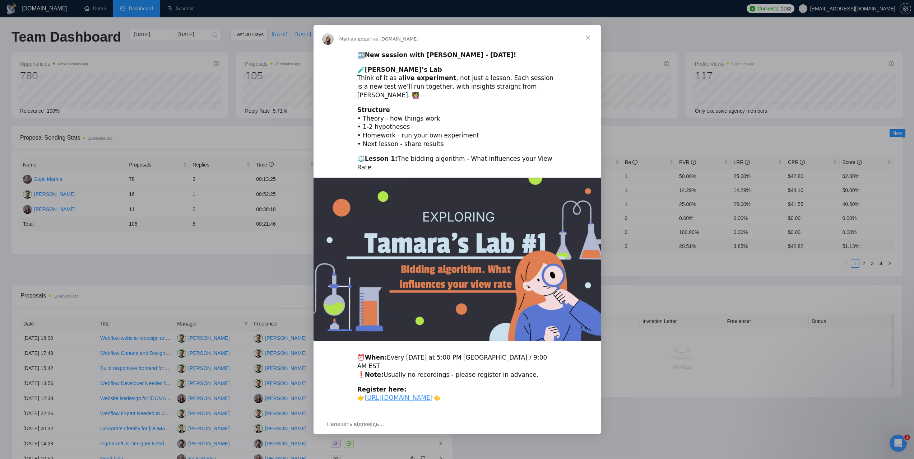
click at [588, 44] on span "Закрити" at bounding box center [588, 38] width 26 height 26
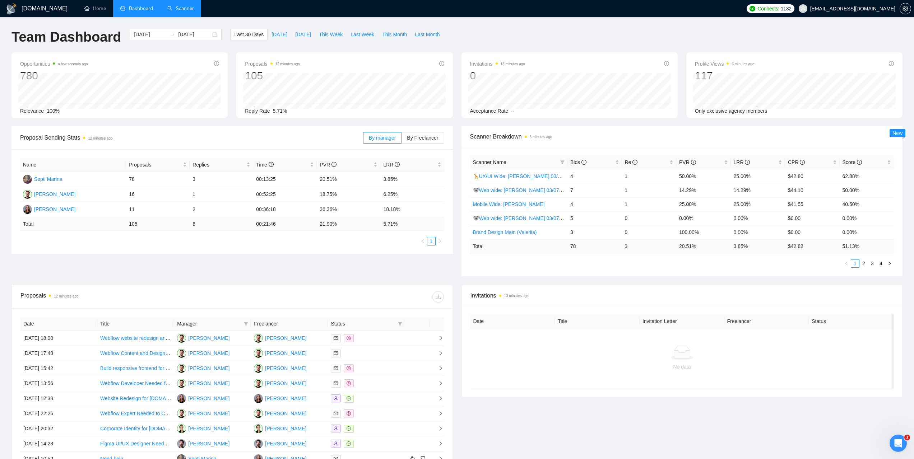
click at [194, 6] on link "Scanner" at bounding box center [180, 8] width 27 height 6
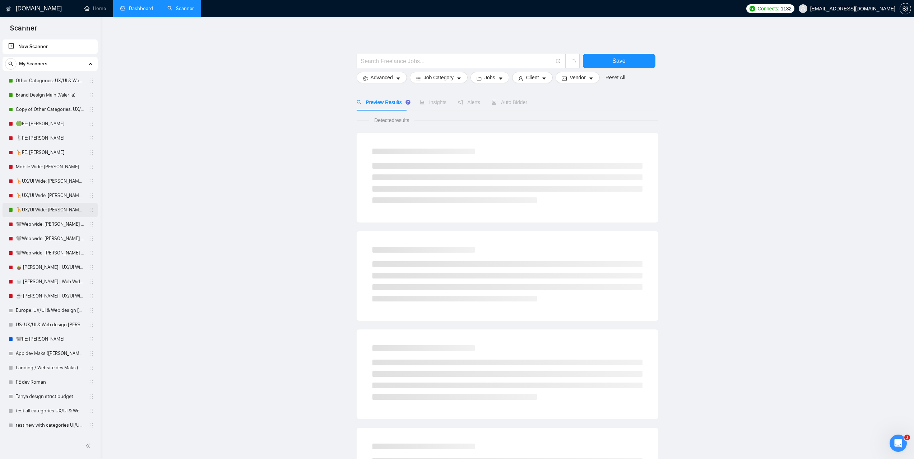
click at [41, 213] on link "🦒UX/UI Wide: [PERSON_NAME] 03/07 quest" at bounding box center [50, 210] width 68 height 14
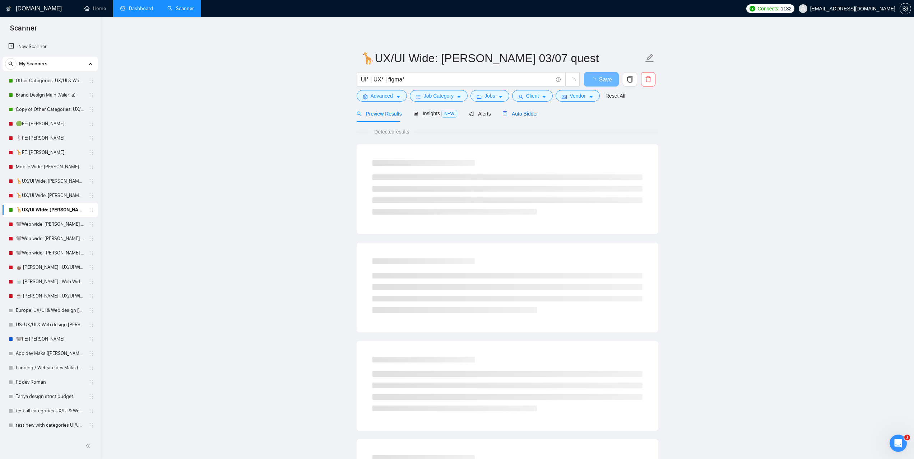
click at [515, 115] on span "Auto Bidder" at bounding box center [521, 114] width 36 height 6
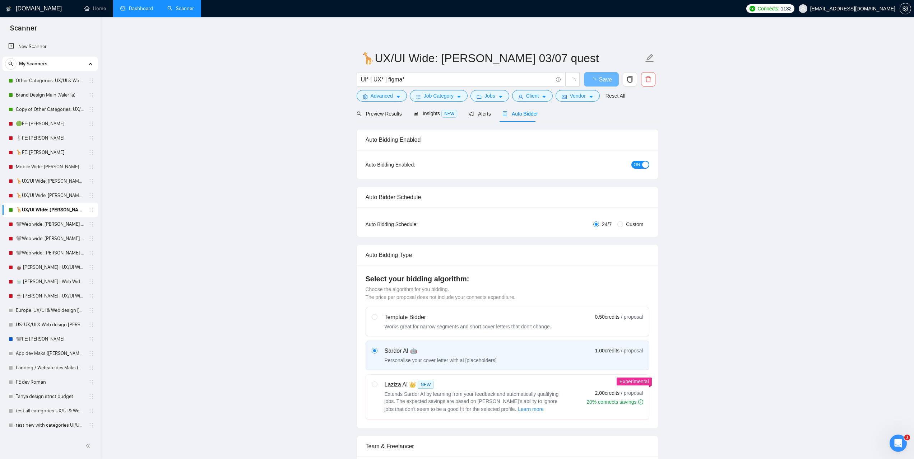
radio input "false"
radio input "true"
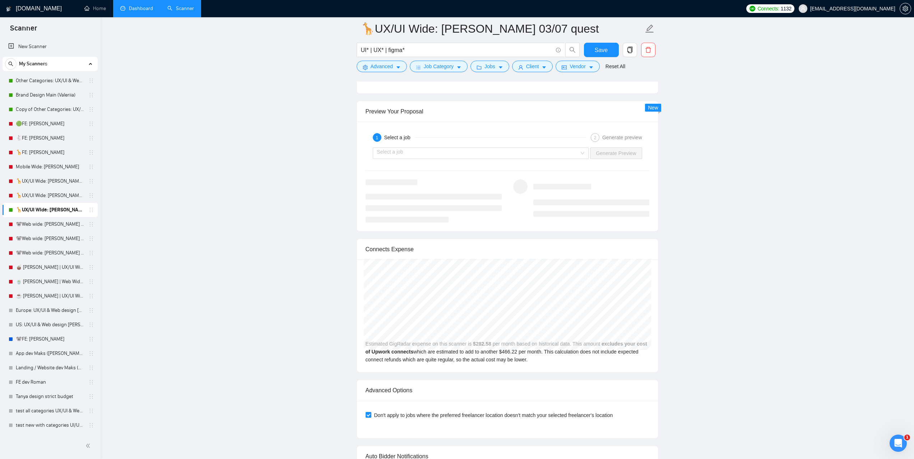
scroll to position [1473, 0]
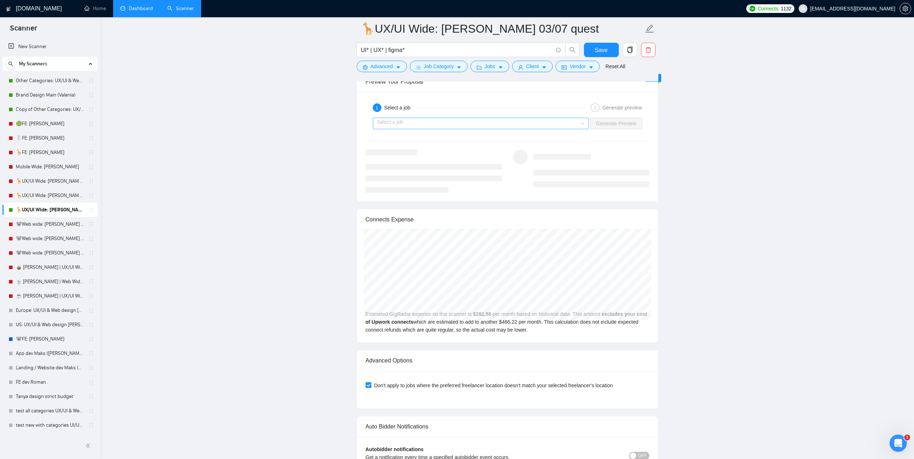
click at [436, 125] on input "search" at bounding box center [478, 123] width 203 height 11
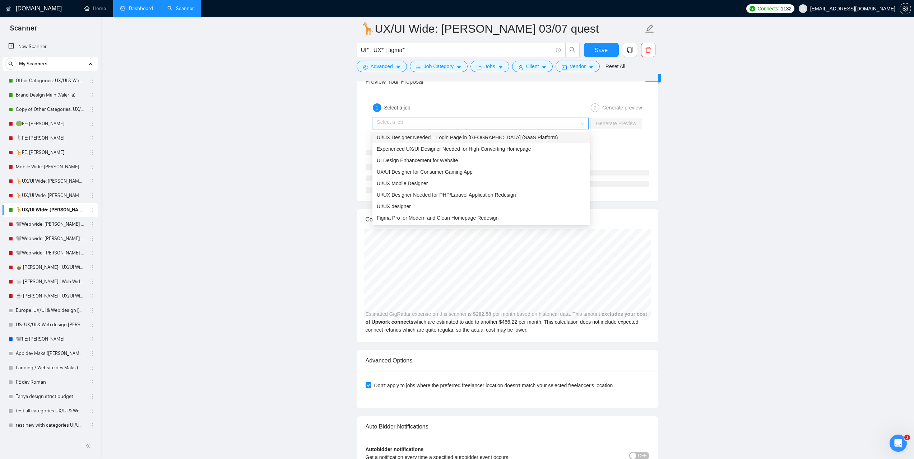
click at [435, 139] on span "UI/UX Designer Needed – Login Page in [GEOGRAPHIC_DATA] (SaaS Platform)" at bounding box center [467, 138] width 181 height 6
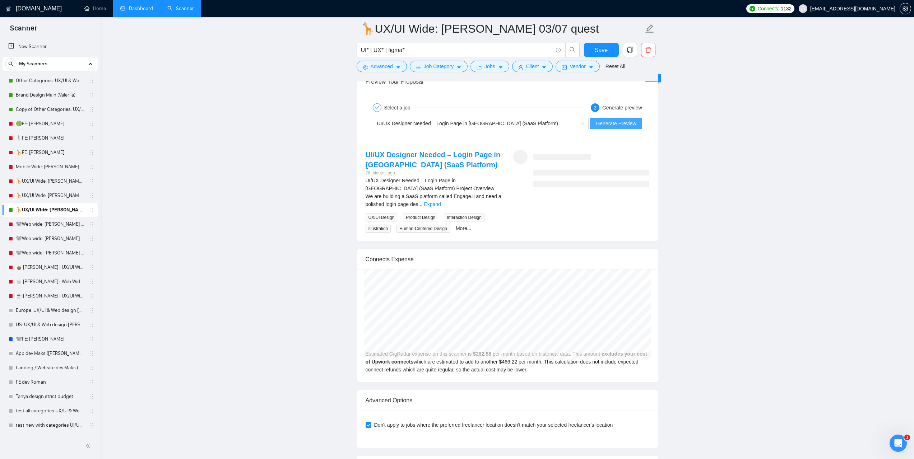
click at [612, 125] on span "Generate Preview" at bounding box center [616, 124] width 40 height 8
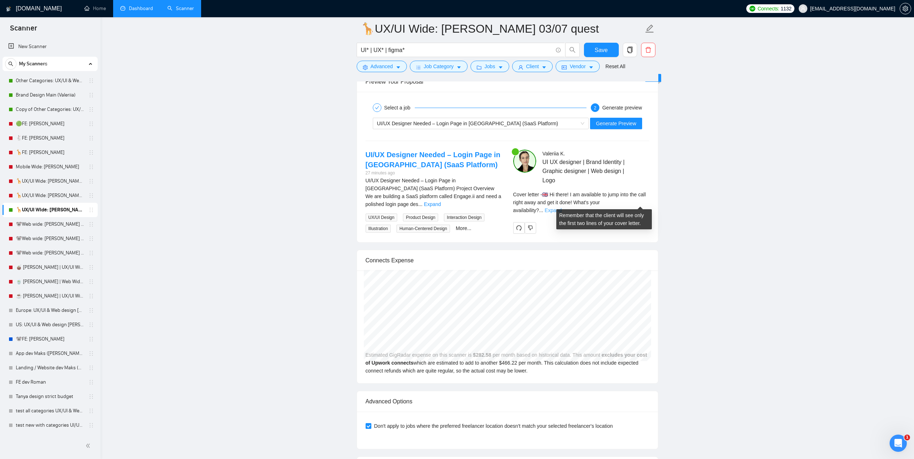
click at [562, 208] on link "Expand" at bounding box center [553, 211] width 17 height 6
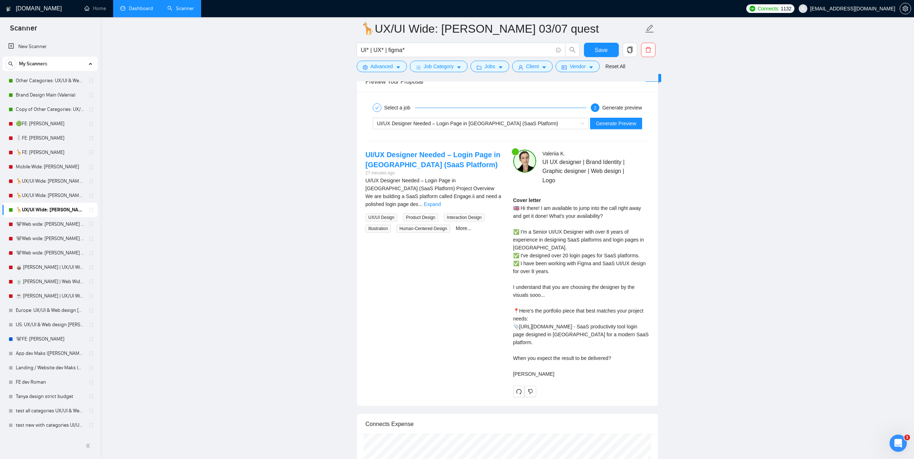
click at [140, 11] on link "Dashboard" at bounding box center [136, 8] width 33 height 6
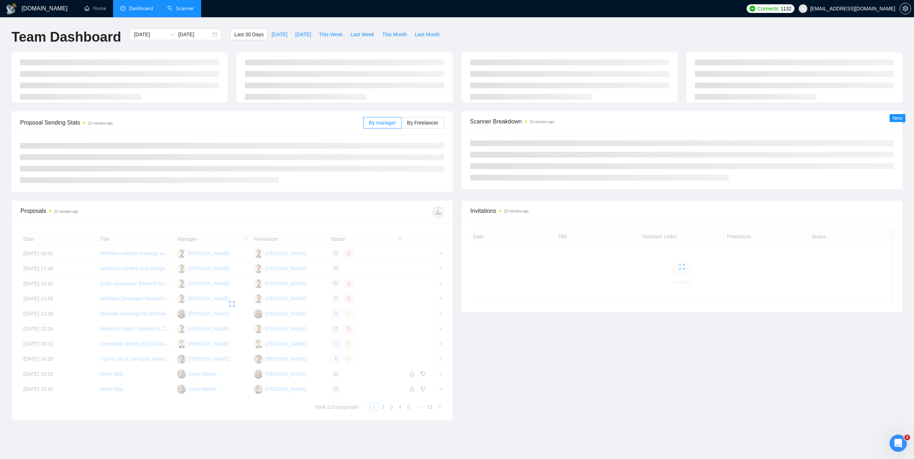
click at [194, 11] on link "Scanner" at bounding box center [180, 8] width 27 height 6
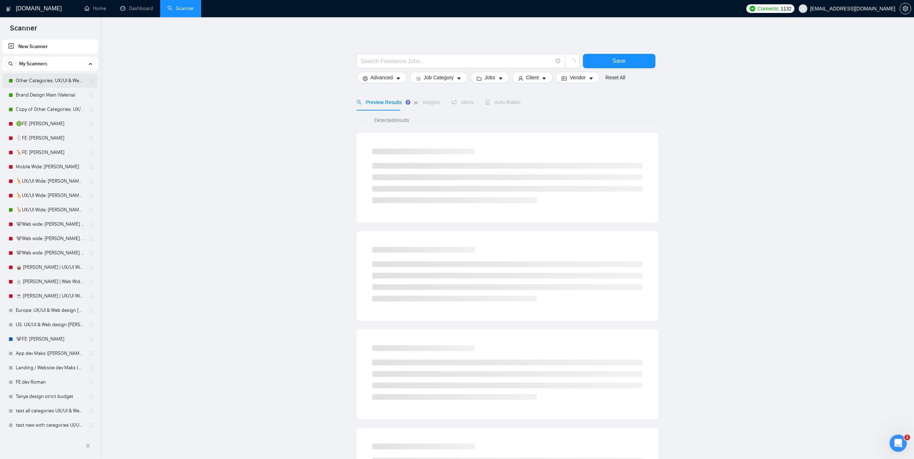
click at [42, 83] on link "Other Categories: UX/UI & Web design Vlad" at bounding box center [50, 81] width 68 height 14
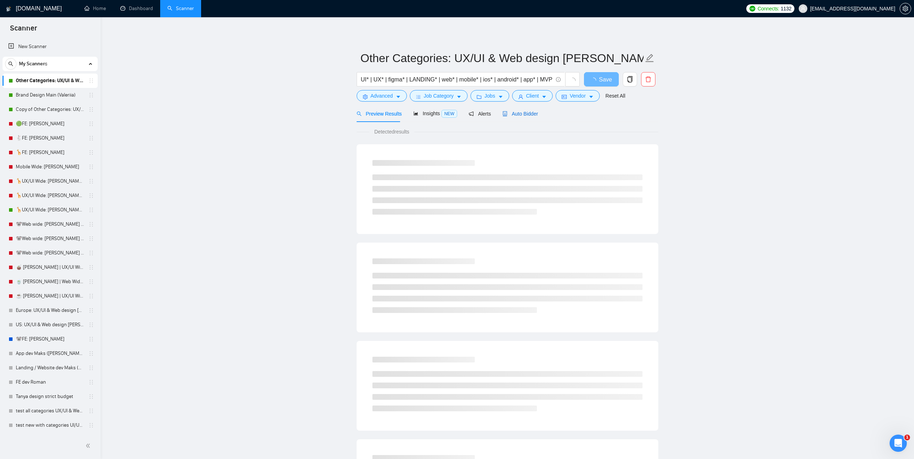
click at [519, 117] on div "Auto Bidder" at bounding box center [521, 114] width 36 height 8
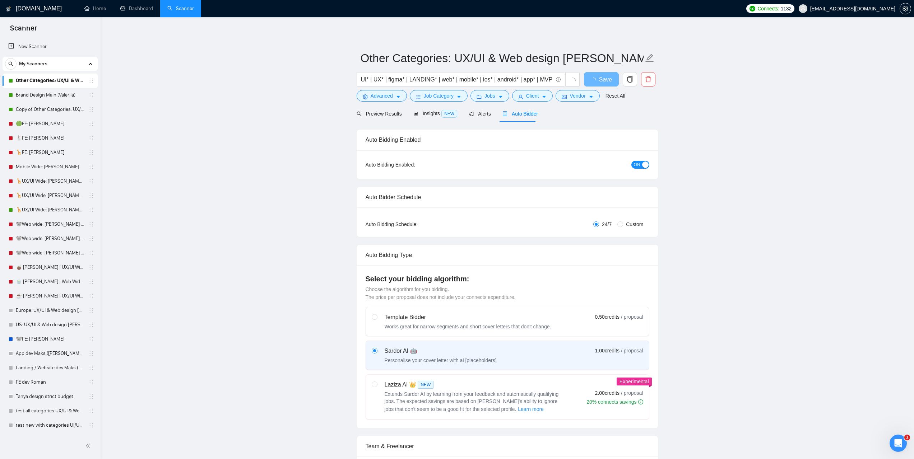
radio input "false"
radio input "true"
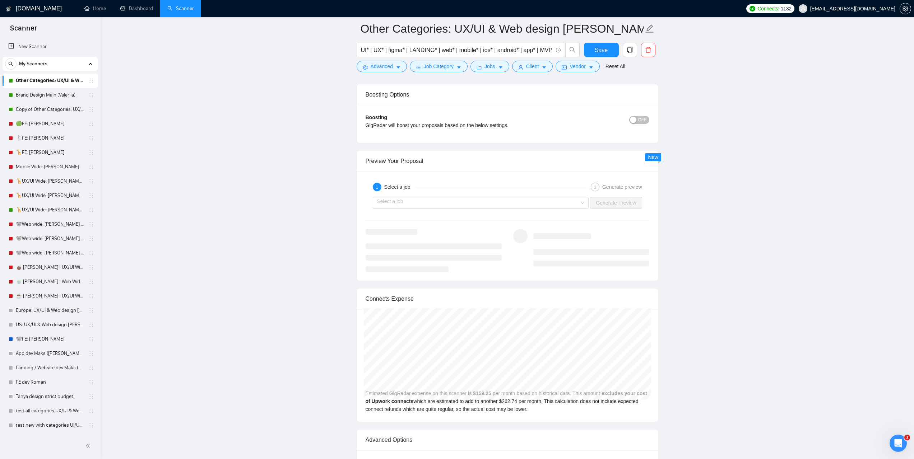
scroll to position [1401, 0]
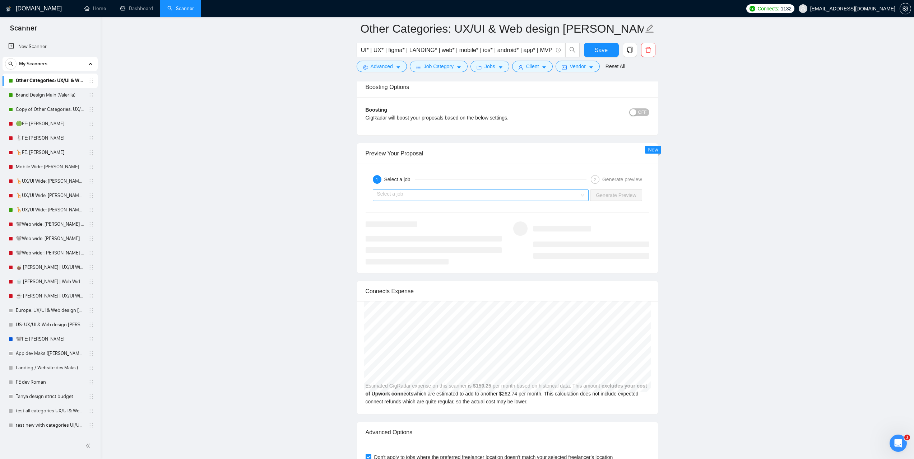
click at [446, 195] on input "search" at bounding box center [478, 195] width 203 height 11
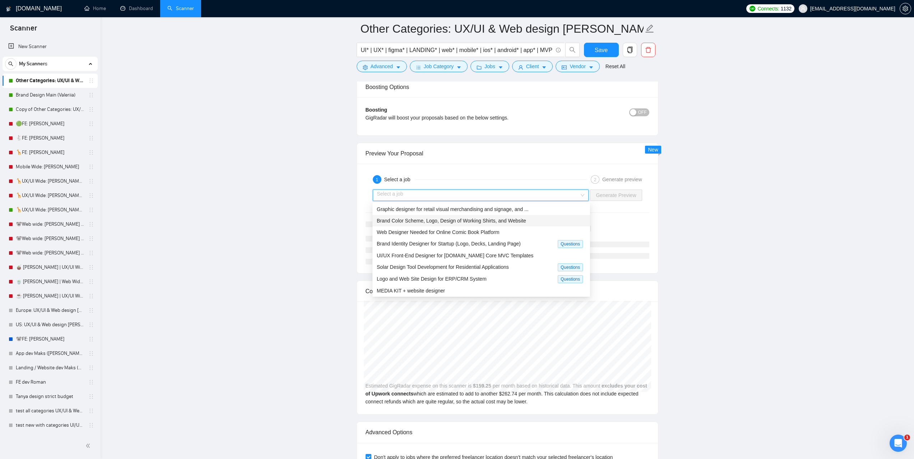
click at [441, 218] on span "Brand Color Scheme, Logo, Design of Working Shirts, and Website" at bounding box center [451, 221] width 149 height 6
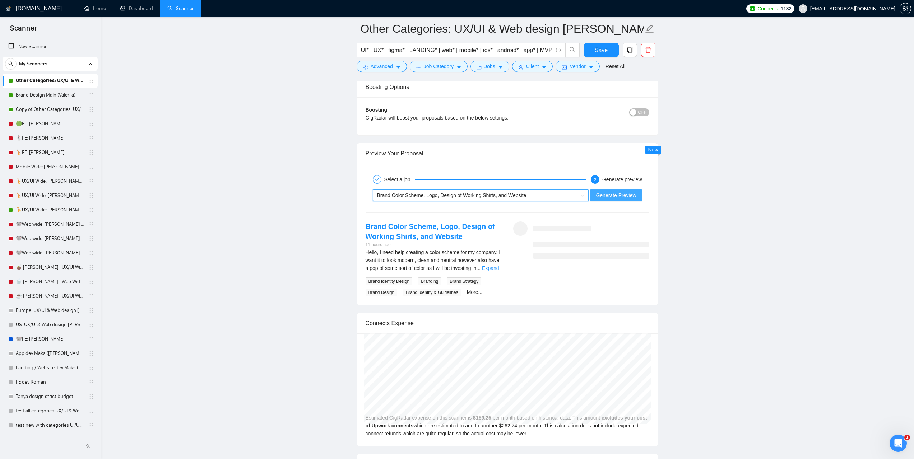
click at [624, 193] on span "Generate Preview" at bounding box center [616, 195] width 40 height 8
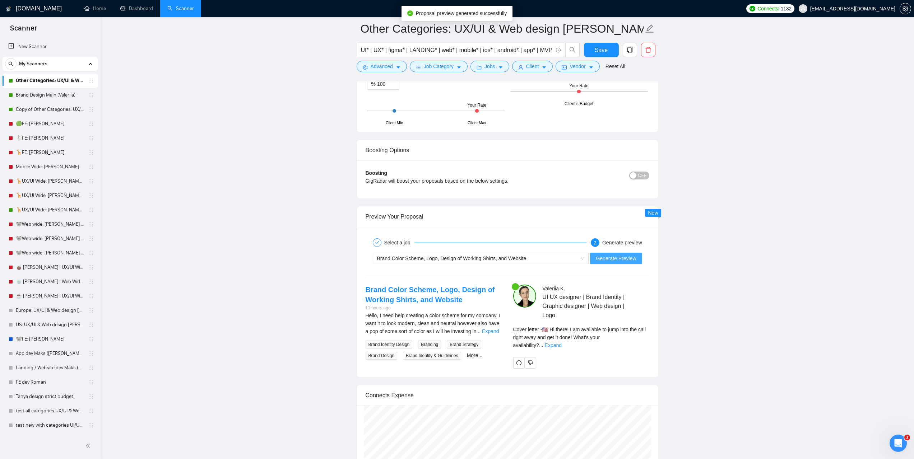
scroll to position [1509, 0]
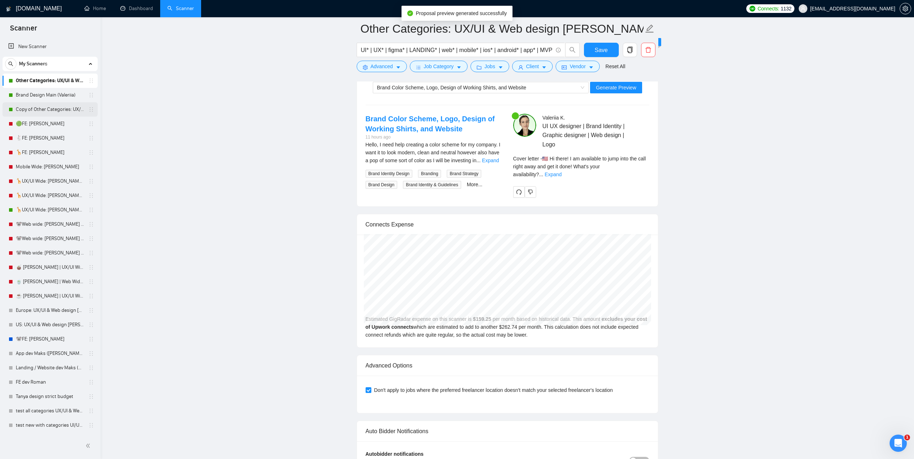
click at [52, 110] on link "Copy of Other Categories: UX/UI & Web design Roman" at bounding box center [50, 109] width 68 height 14
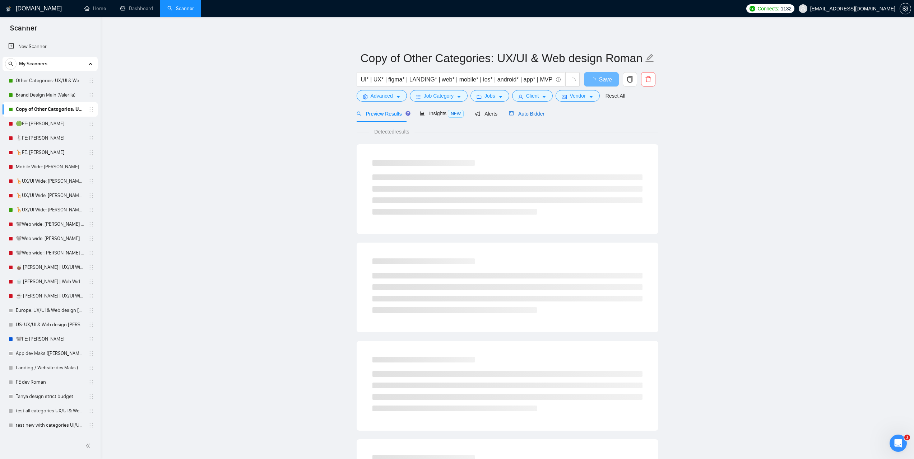
click at [527, 117] on div "Auto Bidder" at bounding box center [527, 114] width 36 height 8
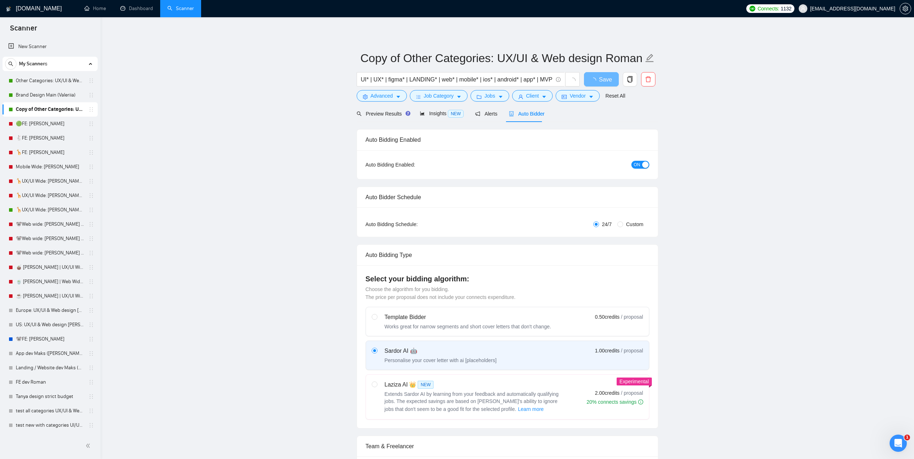
radio input "false"
radio input "true"
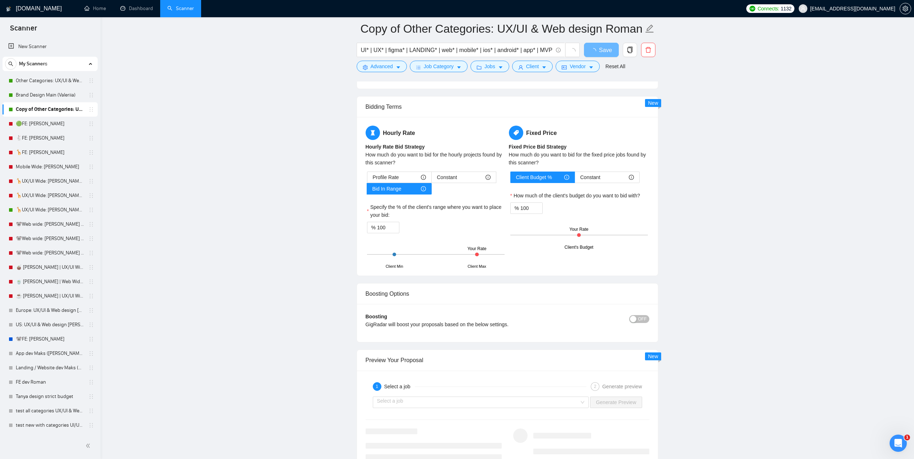
scroll to position [1293, 0]
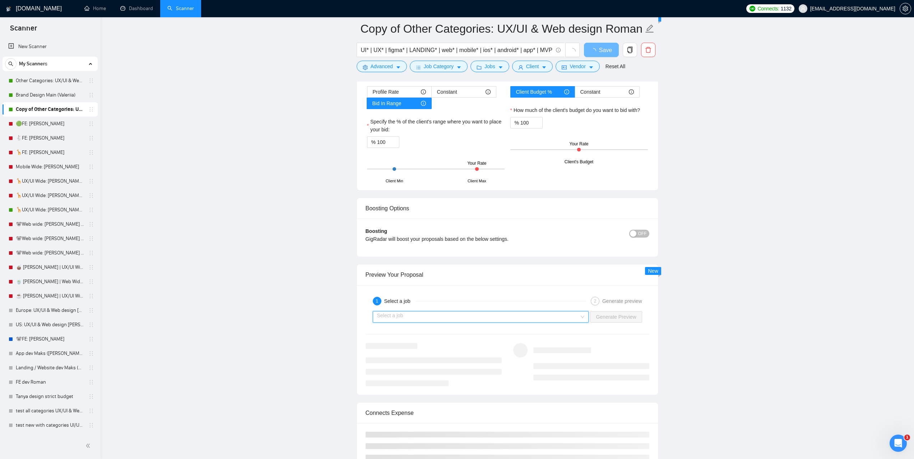
click at [439, 315] on input "search" at bounding box center [478, 317] width 203 height 11
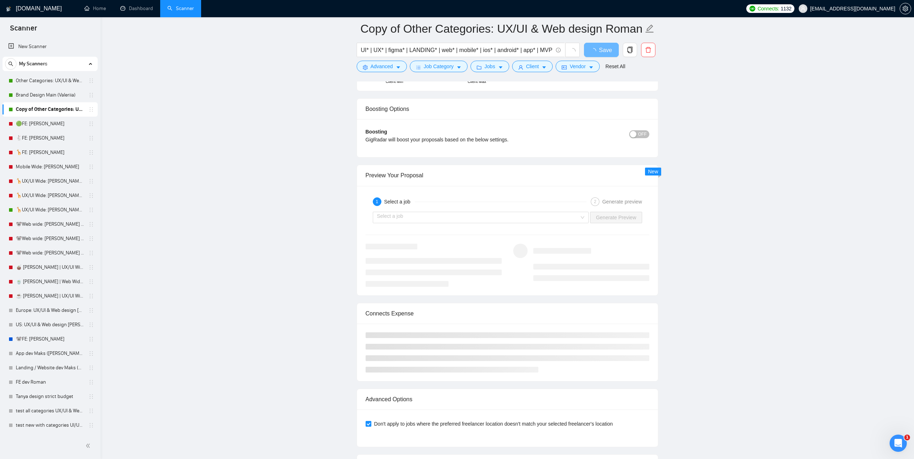
scroll to position [1401, 0]
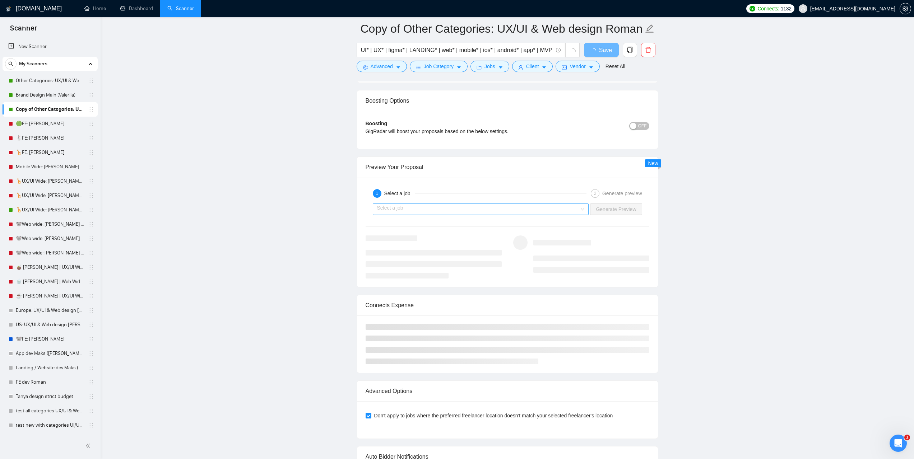
click at [475, 210] on input "search" at bounding box center [478, 209] width 203 height 11
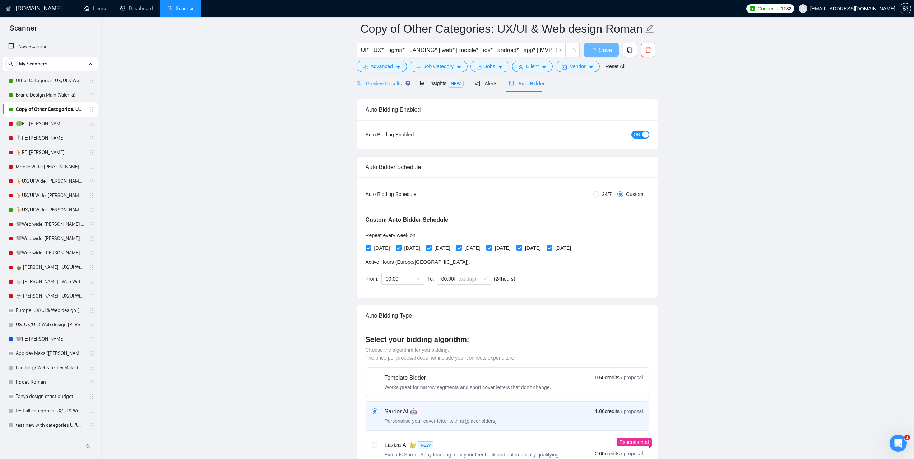
scroll to position [0, 0]
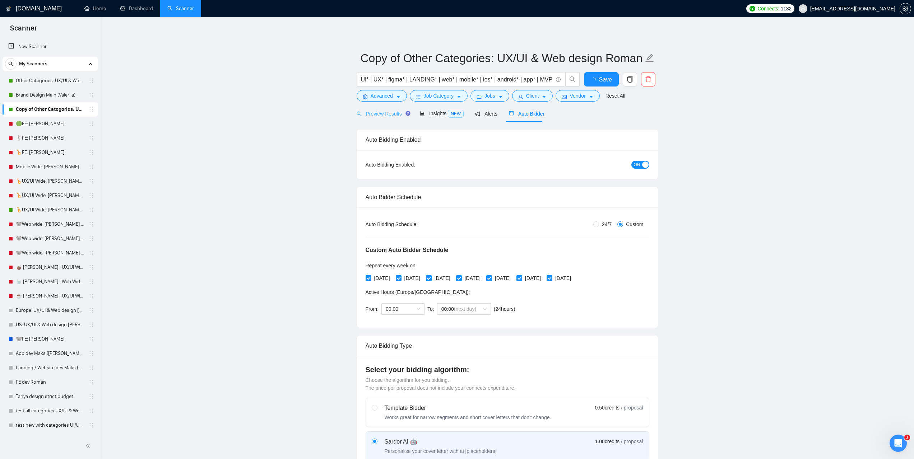
click at [379, 109] on div "Preview Results" at bounding box center [383, 113] width 52 height 17
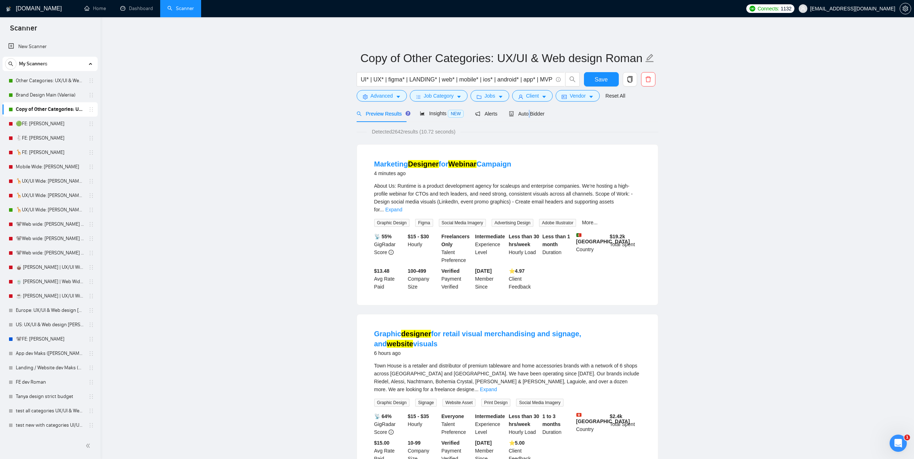
click at [528, 118] on div "Auto Bidder" at bounding box center [527, 113] width 36 height 17
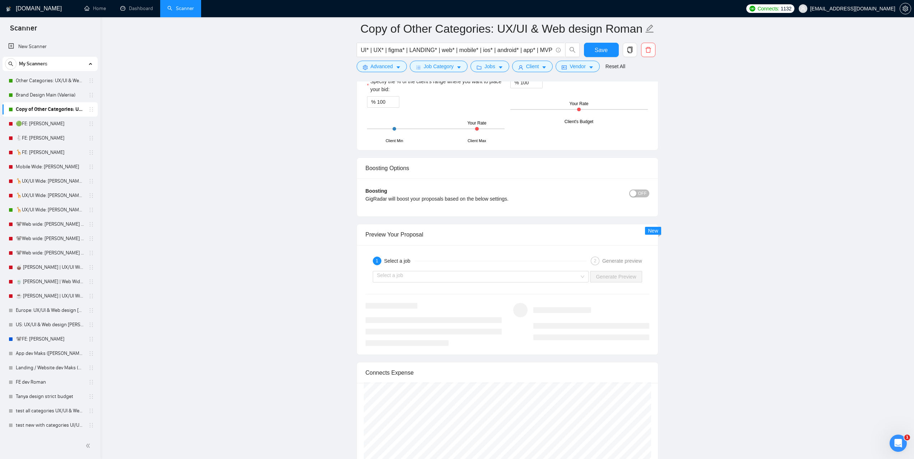
scroll to position [1437, 0]
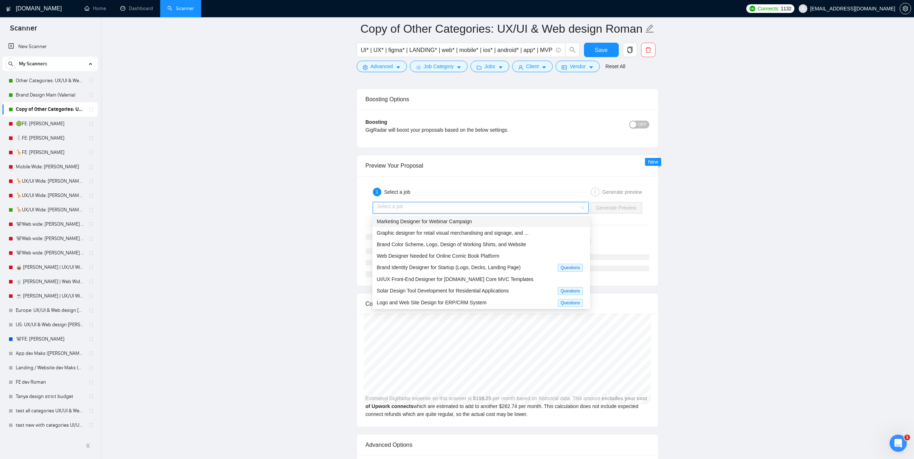
click at [422, 211] on input "search" at bounding box center [478, 208] width 203 height 11
click at [427, 219] on span "Marketing Designer for Webinar Campaign" at bounding box center [424, 222] width 95 height 6
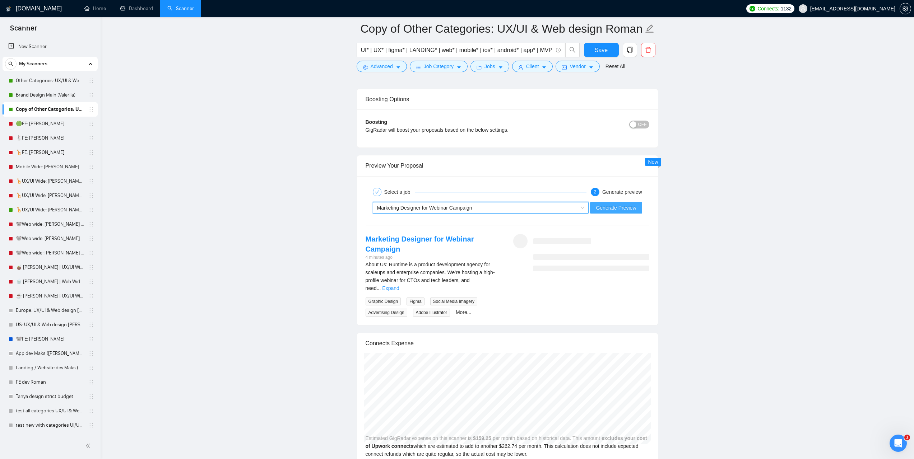
click at [616, 209] on span "Generate Preview" at bounding box center [616, 208] width 40 height 8
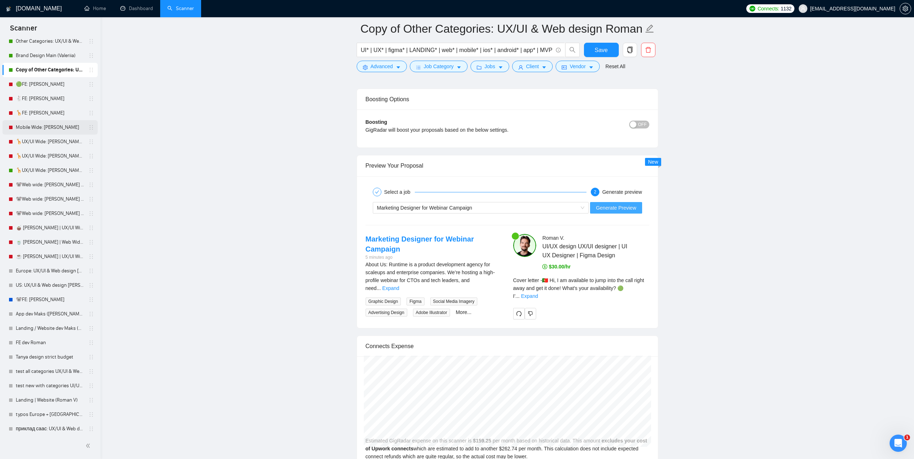
scroll to position [57, 0]
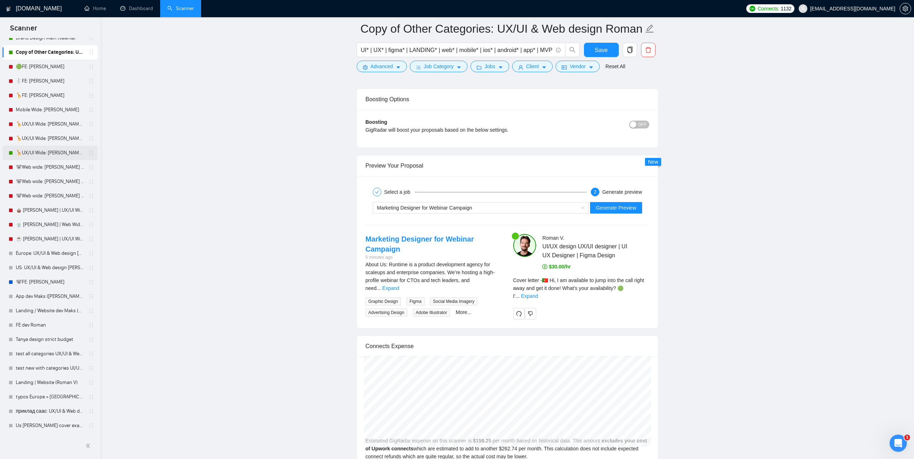
click at [45, 154] on link "🦒UX/UI Wide: Vlad 03/07 quest" at bounding box center [50, 153] width 68 height 14
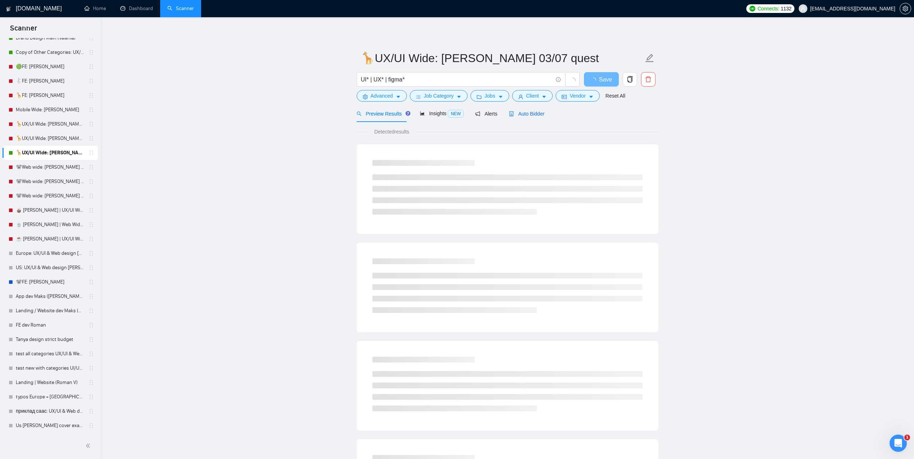
drag, startPoint x: 527, startPoint y: 116, endPoint x: 742, endPoint y: 210, distance: 234.7
click at [527, 116] on span "Auto Bidder" at bounding box center [527, 114] width 36 height 6
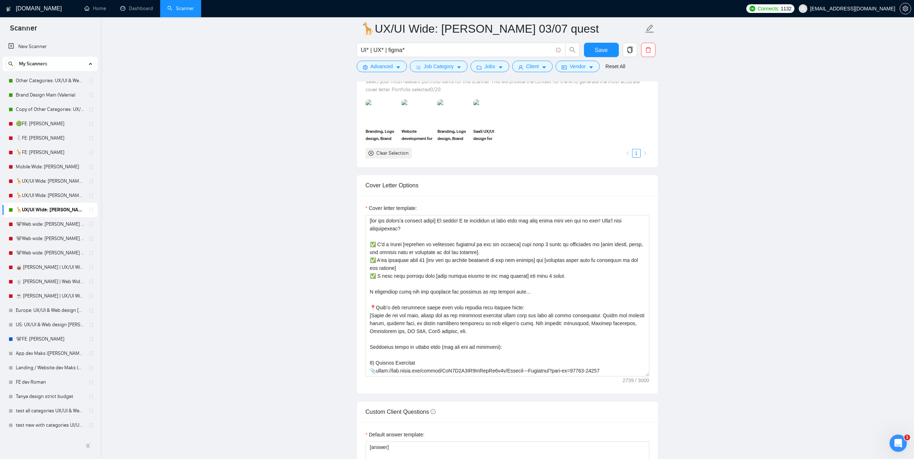
scroll to position [682, 0]
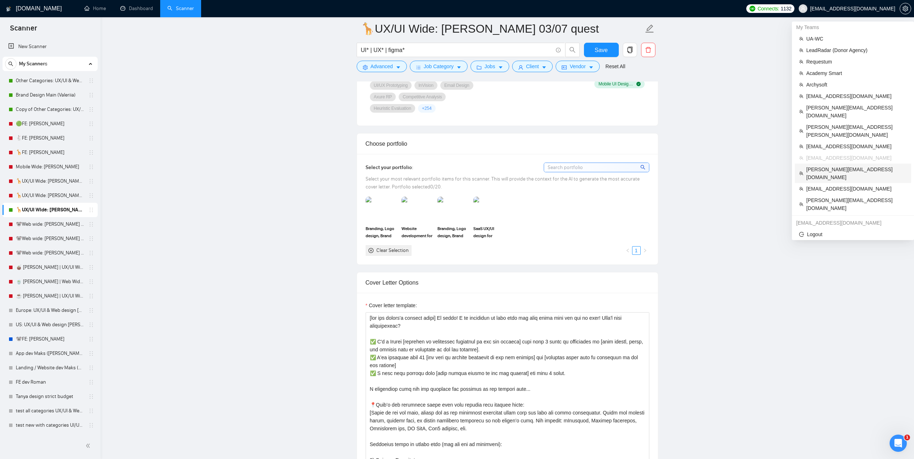
click at [832, 166] on span "[PERSON_NAME][EMAIL_ADDRESS][DOMAIN_NAME]" at bounding box center [856, 174] width 101 height 16
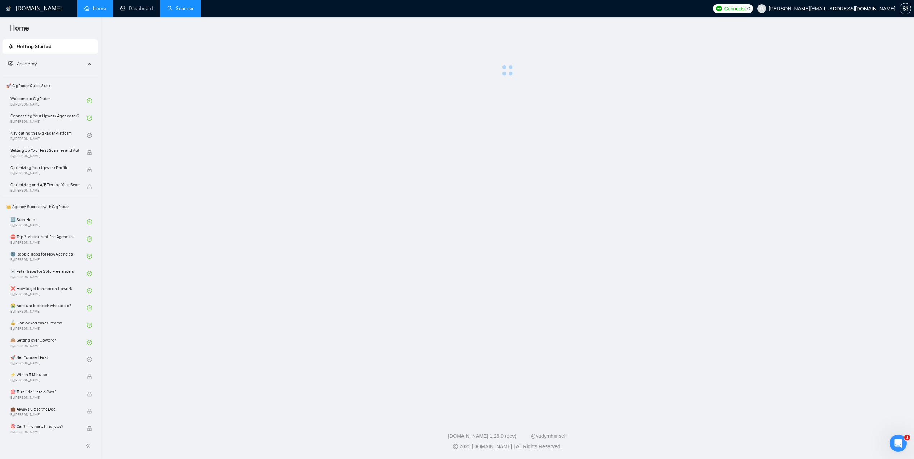
click at [178, 8] on link "Scanner" at bounding box center [180, 8] width 27 height 6
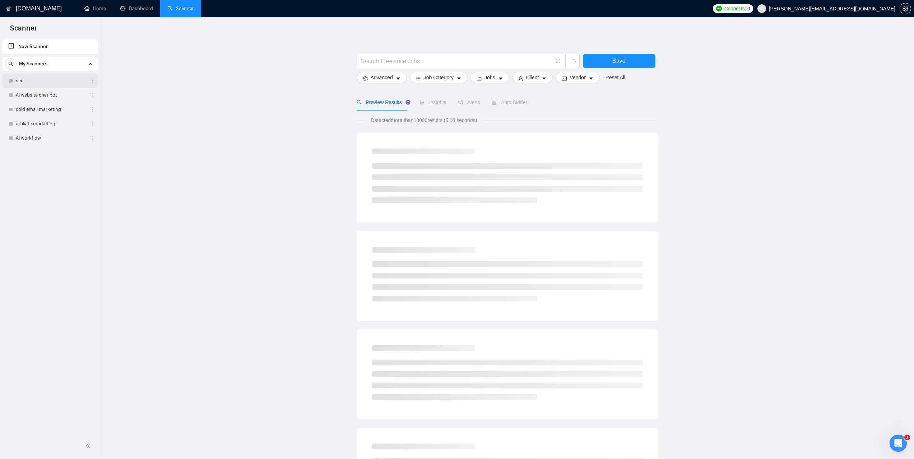
click at [32, 82] on link "seo" at bounding box center [50, 81] width 68 height 14
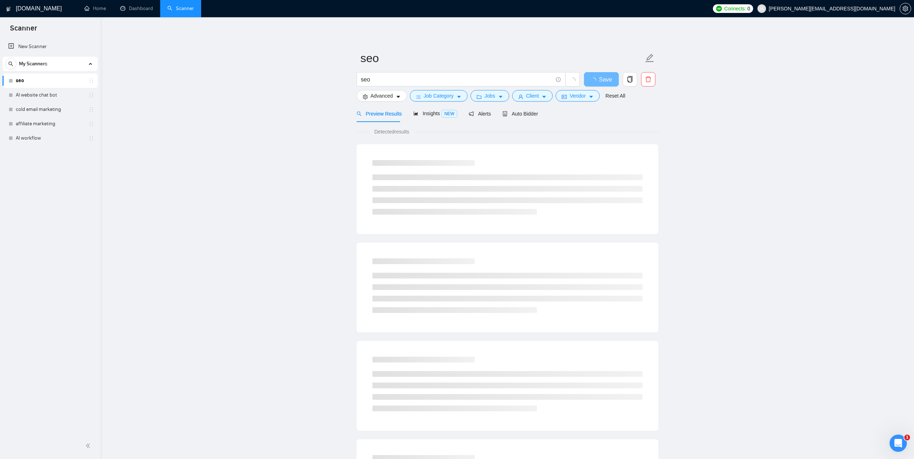
click at [534, 118] on div "Auto Bidder" at bounding box center [521, 113] width 36 height 17
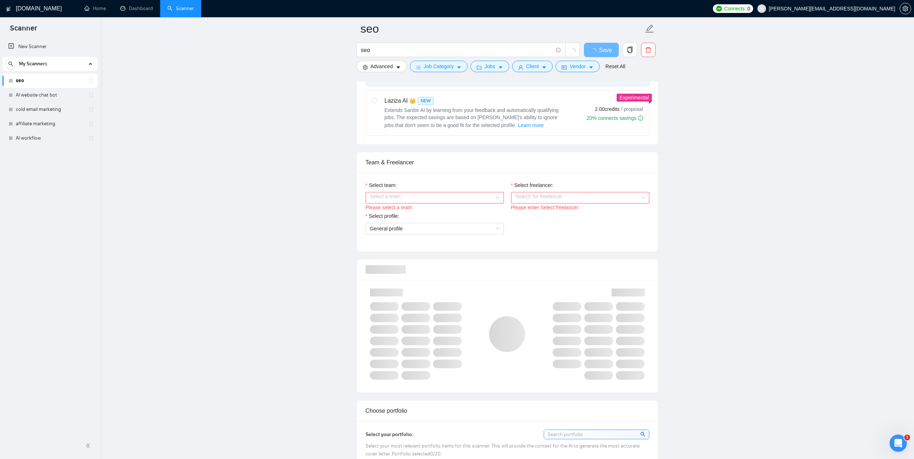
scroll to position [395, 0]
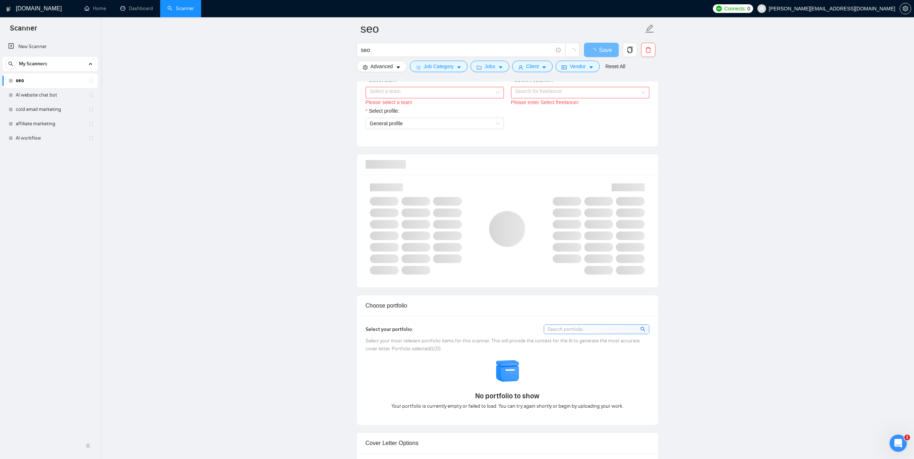
click at [480, 96] on div "Select team: Select a team Please select a team Select freelancer: Search for f…" at bounding box center [507, 107] width 301 height 79
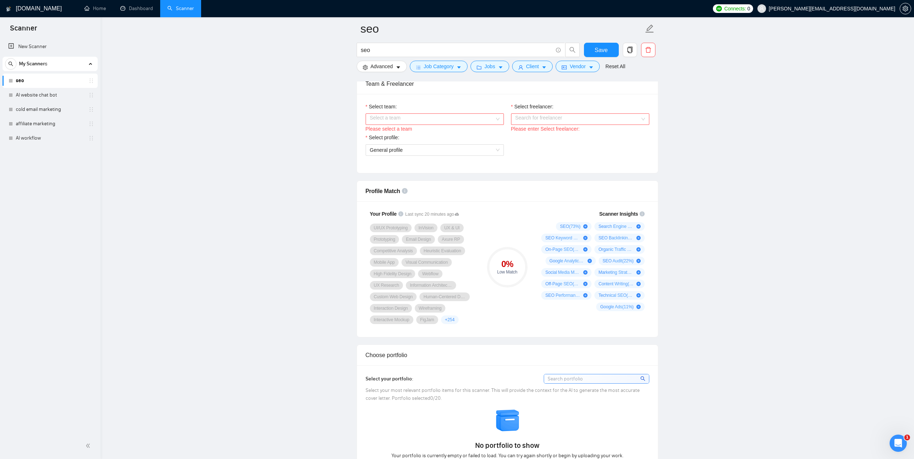
click at [396, 119] on input "Select team:" at bounding box center [432, 119] width 125 height 11
click at [394, 133] on div "XDT Global" at bounding box center [435, 133] width 130 height 8
click at [532, 122] on input "Select freelancer:" at bounding box center [577, 119] width 125 height 11
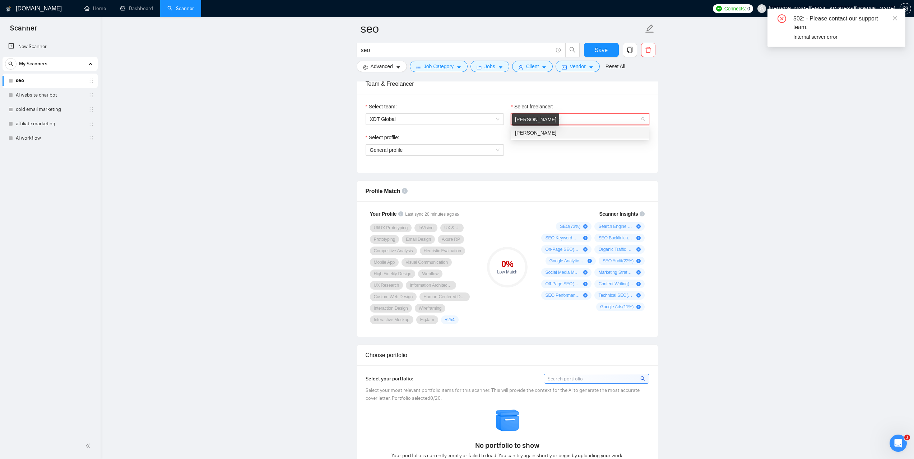
click at [536, 133] on span "[PERSON_NAME]" at bounding box center [535, 133] width 41 height 6
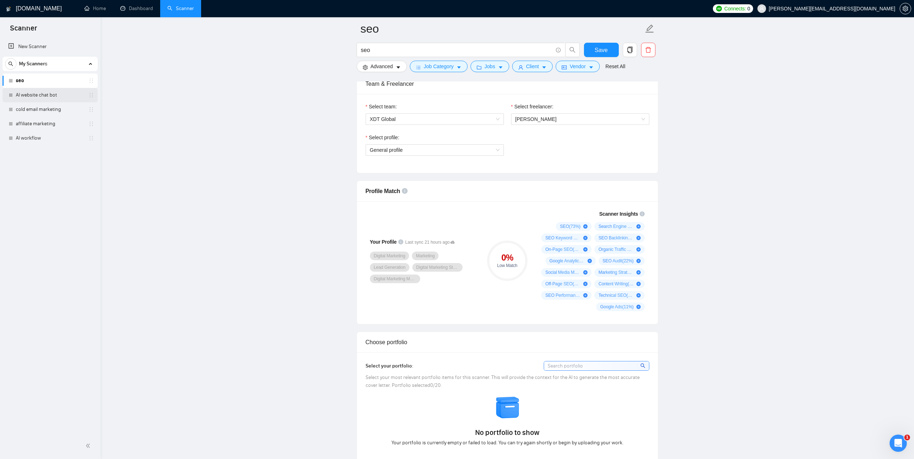
click at [37, 91] on link "AI website chat bot" at bounding box center [50, 95] width 68 height 14
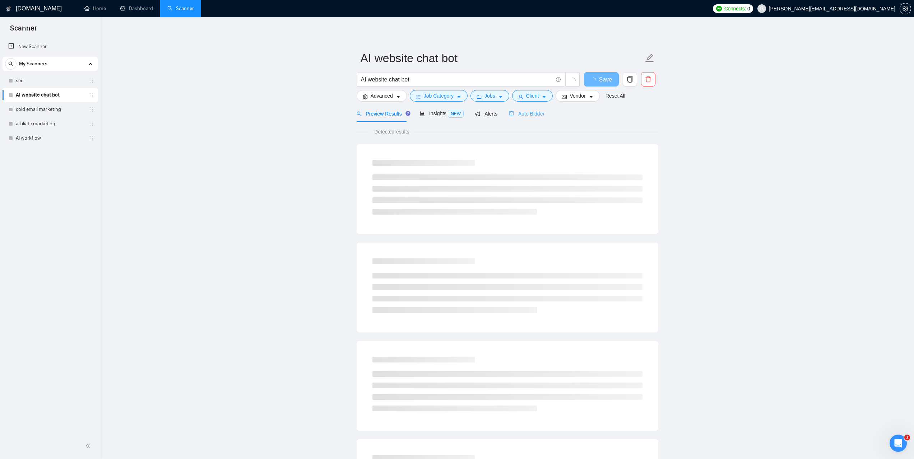
drag, startPoint x: 538, startPoint y: 118, endPoint x: 738, endPoint y: 164, distance: 205.0
click at [538, 118] on div "Auto Bidder" at bounding box center [527, 113] width 36 height 17
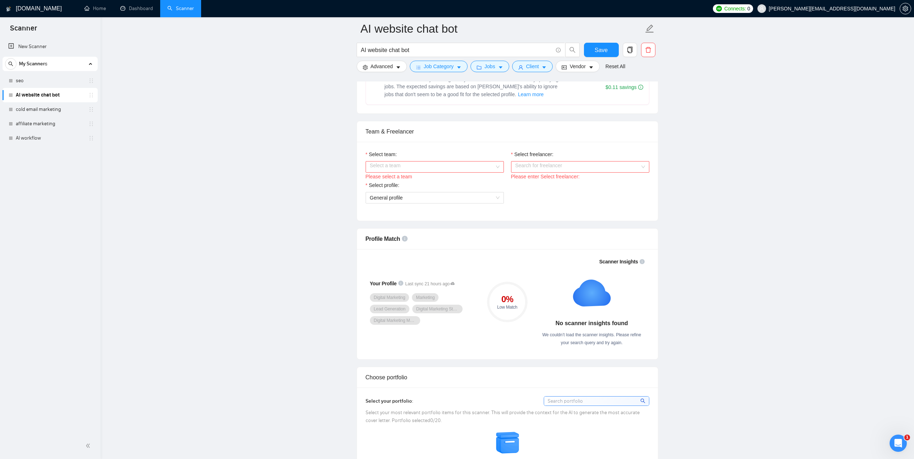
scroll to position [323, 0]
click at [426, 159] on input "Select team:" at bounding box center [432, 164] width 125 height 11
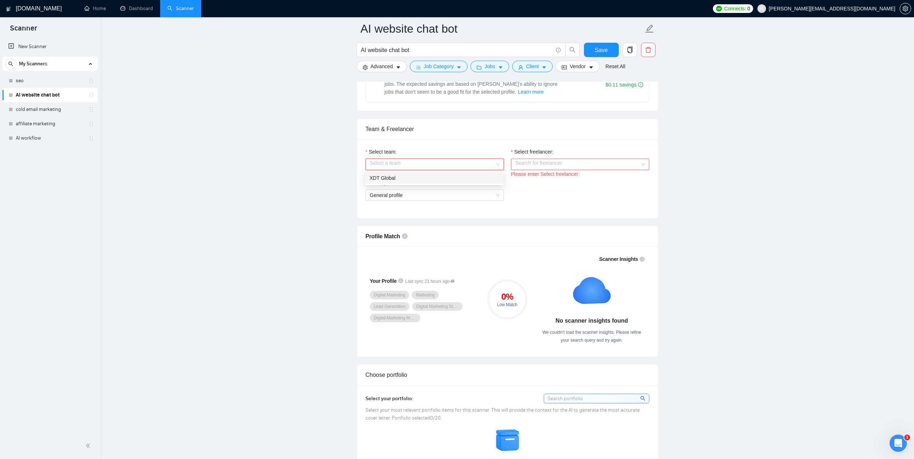
click at [425, 175] on div "XDT Global" at bounding box center [435, 178] width 130 height 8
click at [531, 160] on input "Select freelancer:" at bounding box center [577, 164] width 125 height 11
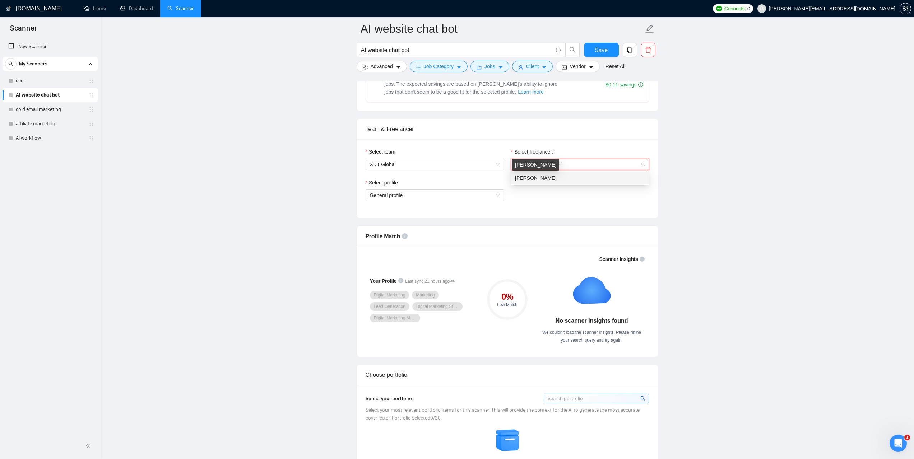
click at [534, 178] on span "[PERSON_NAME]" at bounding box center [535, 178] width 41 height 6
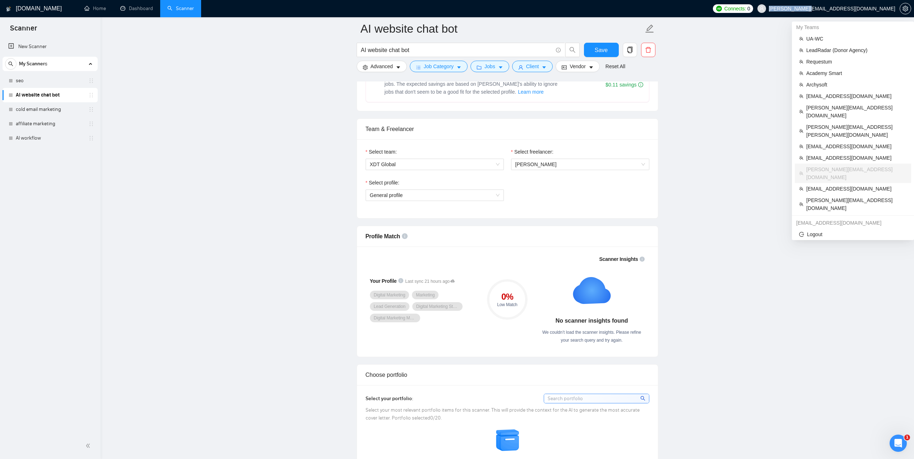
drag, startPoint x: 862, startPoint y: 7, endPoint x: 894, endPoint y: 11, distance: 32.3
click at [894, 11] on span "[PERSON_NAME][EMAIL_ADDRESS][DOMAIN_NAME]" at bounding box center [826, 8] width 147 height 23
copy span "[PERSON_NAME][EMAIL_ADDRESS][DOMAIN_NAME]"
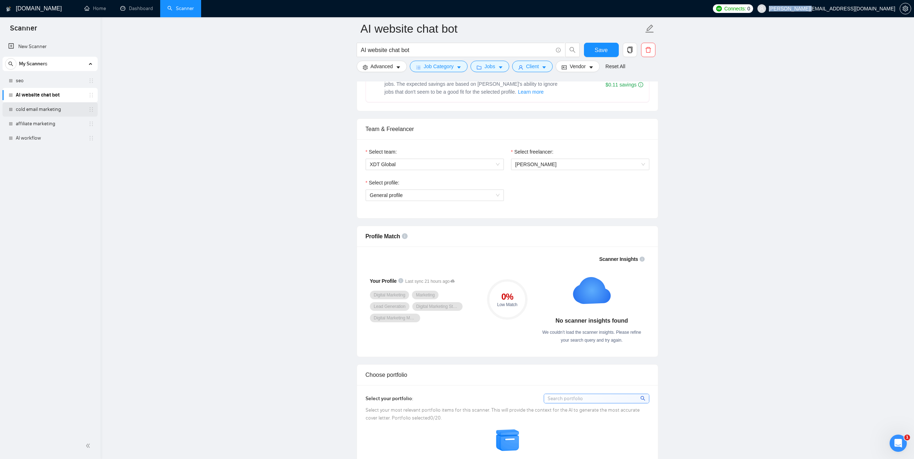
click at [40, 109] on link "cold email marketing" at bounding box center [50, 109] width 68 height 14
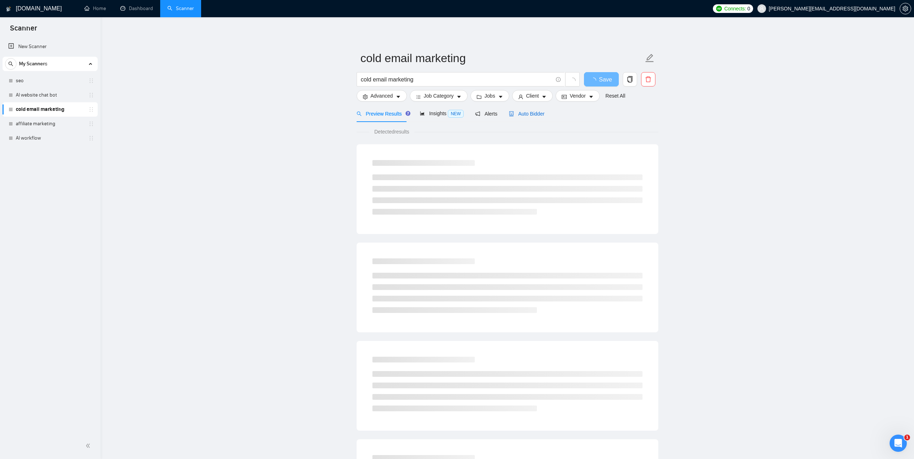
click at [521, 117] on div "Auto Bidder" at bounding box center [527, 114] width 36 height 8
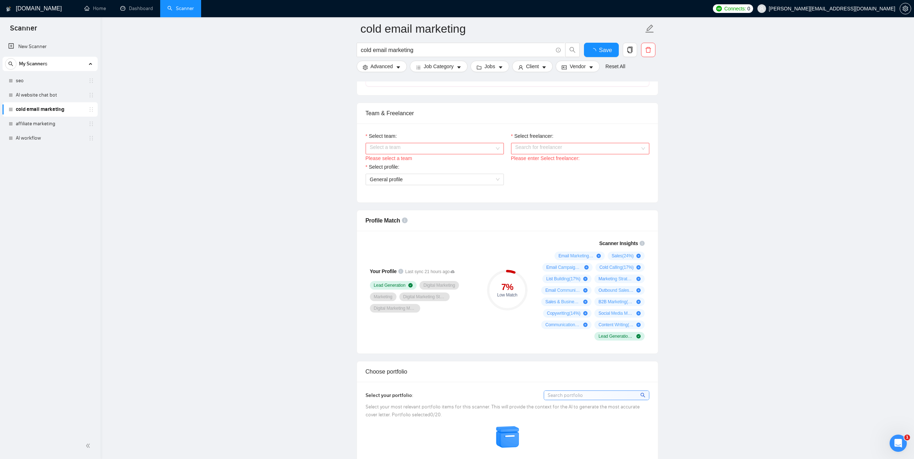
scroll to position [287, 0]
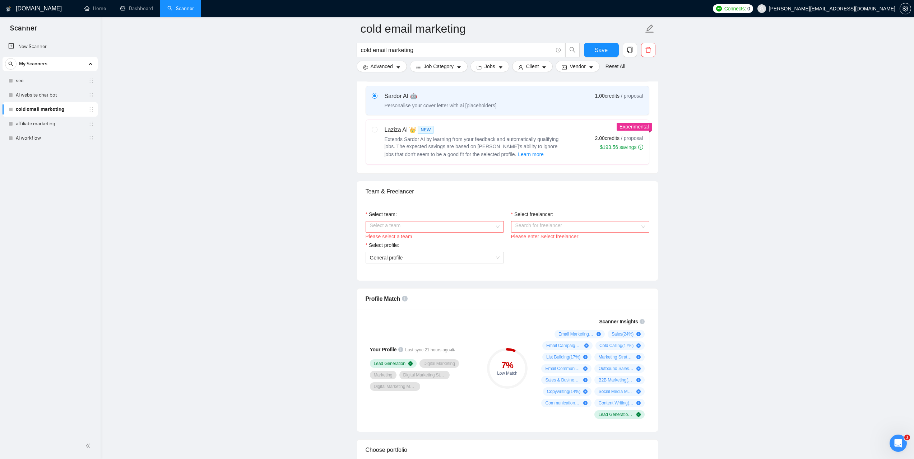
click at [448, 229] on input "Select team:" at bounding box center [432, 227] width 125 height 11
click at [45, 119] on link "affiliate marketing" at bounding box center [50, 124] width 68 height 14
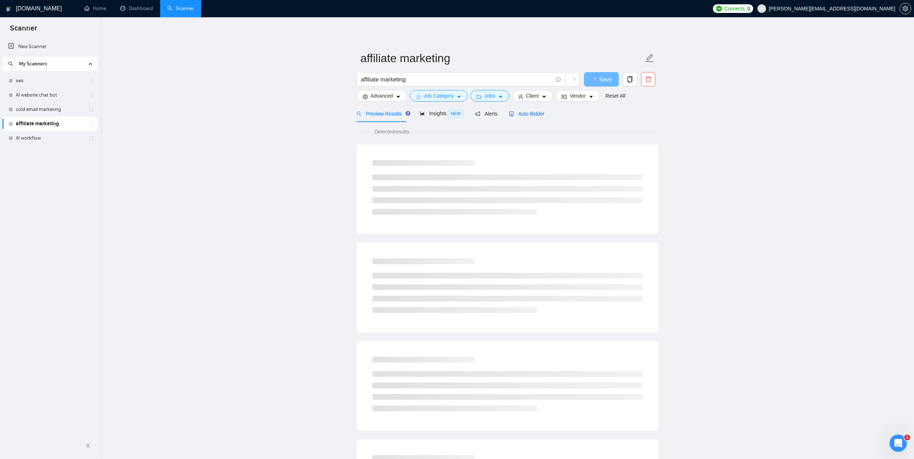
click at [528, 111] on span "Auto Bidder" at bounding box center [527, 114] width 36 height 6
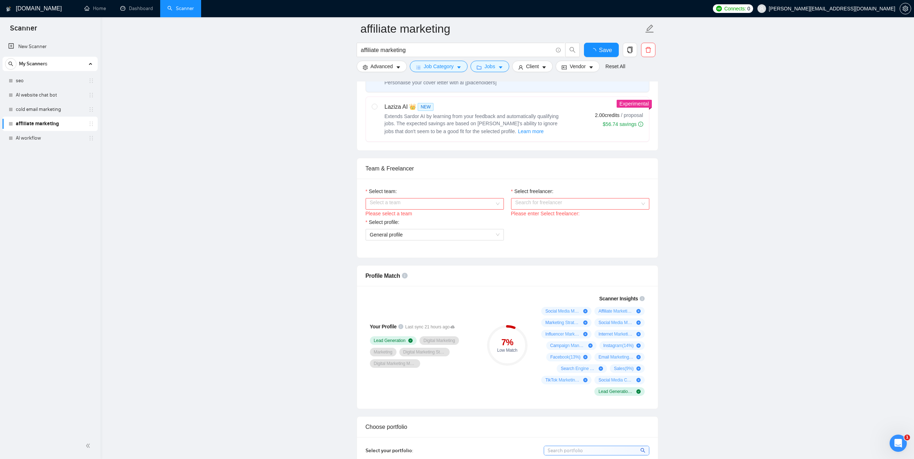
scroll to position [323, 0]
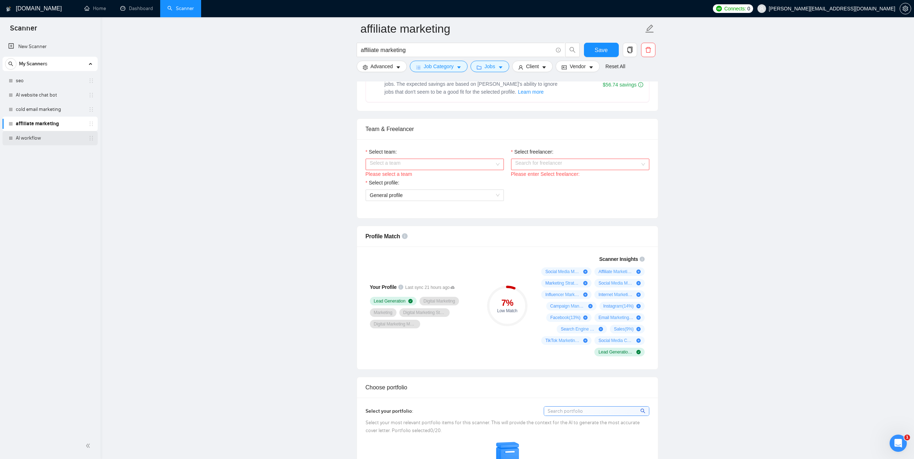
click at [32, 134] on link "AI workflow" at bounding box center [50, 138] width 68 height 14
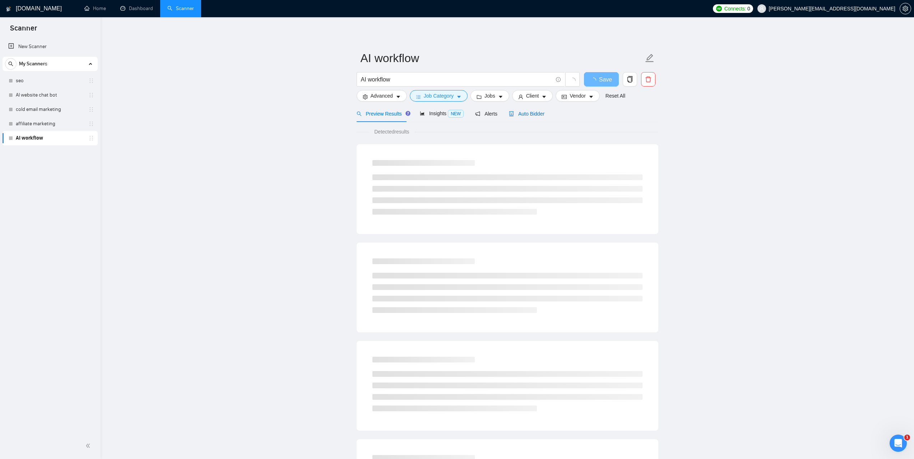
click at [526, 116] on span "Auto Bidder" at bounding box center [527, 114] width 36 height 6
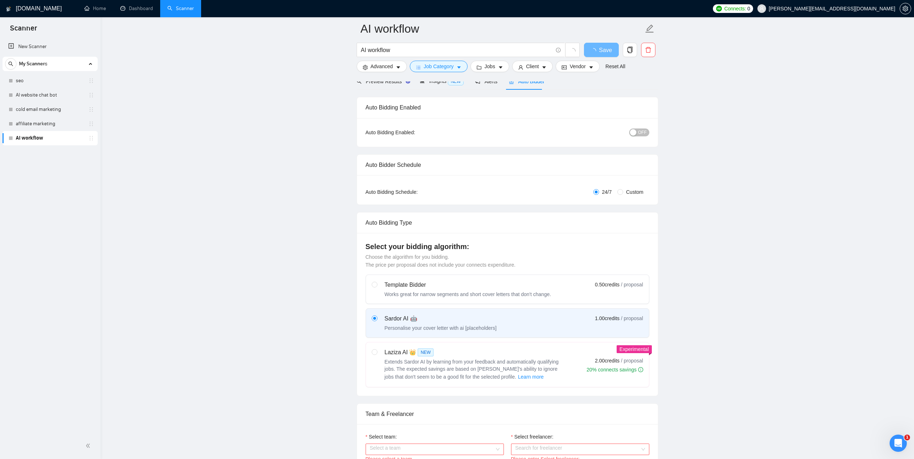
scroll to position [216, 0]
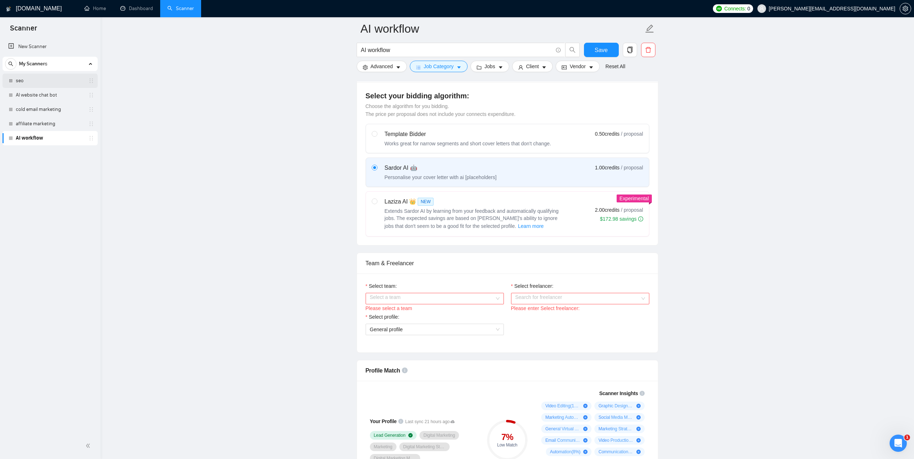
click at [31, 77] on link "seo" at bounding box center [50, 81] width 68 height 14
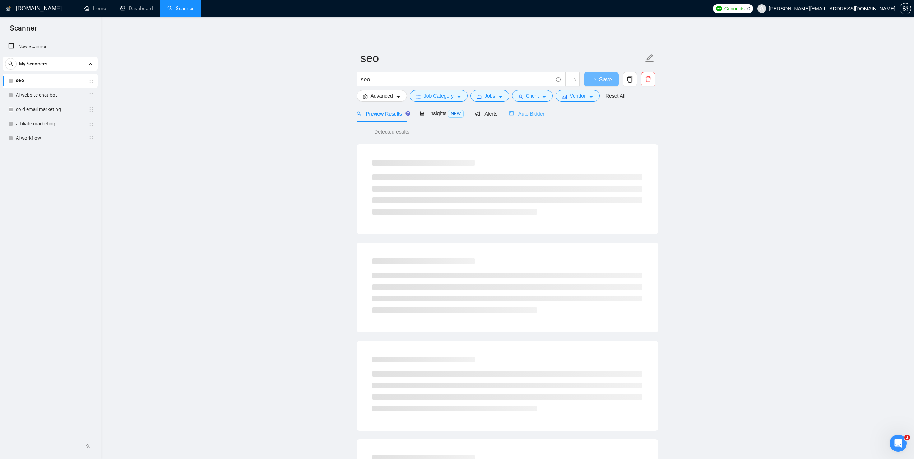
click at [537, 120] on div "Auto Bidder" at bounding box center [527, 113] width 36 height 17
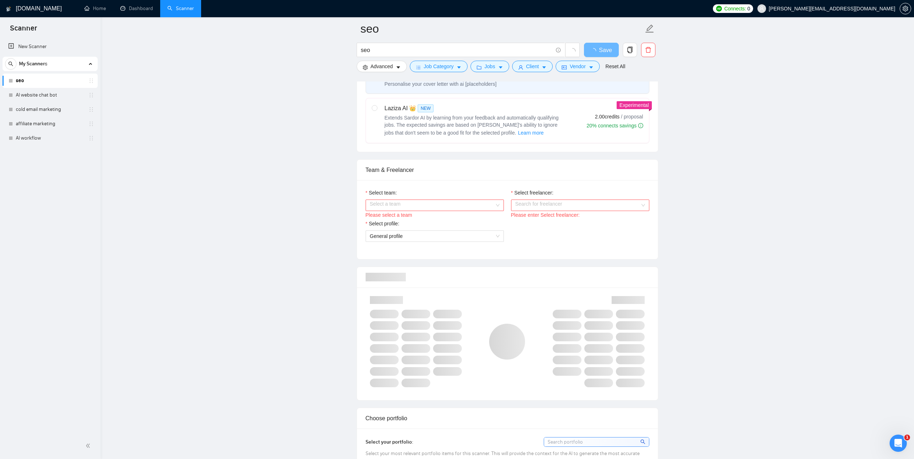
scroll to position [323, 0]
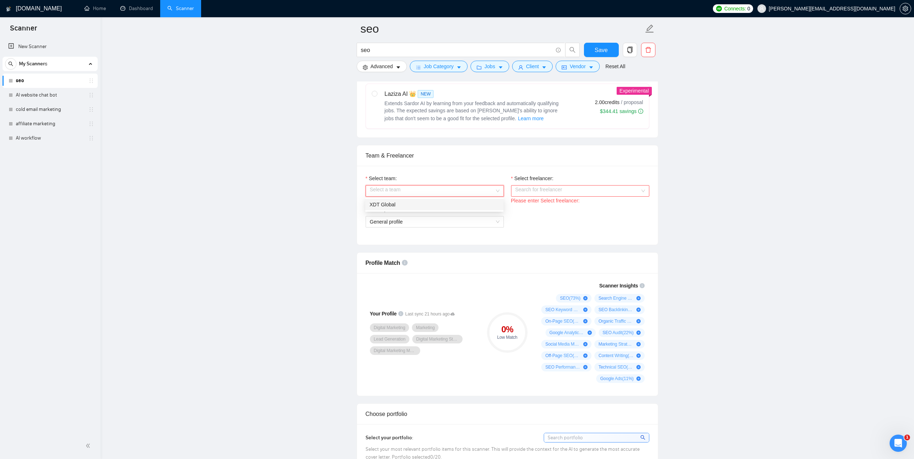
click at [423, 194] on input "Select team:" at bounding box center [432, 191] width 125 height 11
click at [417, 207] on div "XDT Global" at bounding box center [435, 205] width 130 height 8
click at [525, 192] on input "Select freelancer:" at bounding box center [577, 191] width 125 height 11
click at [536, 209] on div "[PERSON_NAME]" at bounding box center [580, 204] width 138 height 11
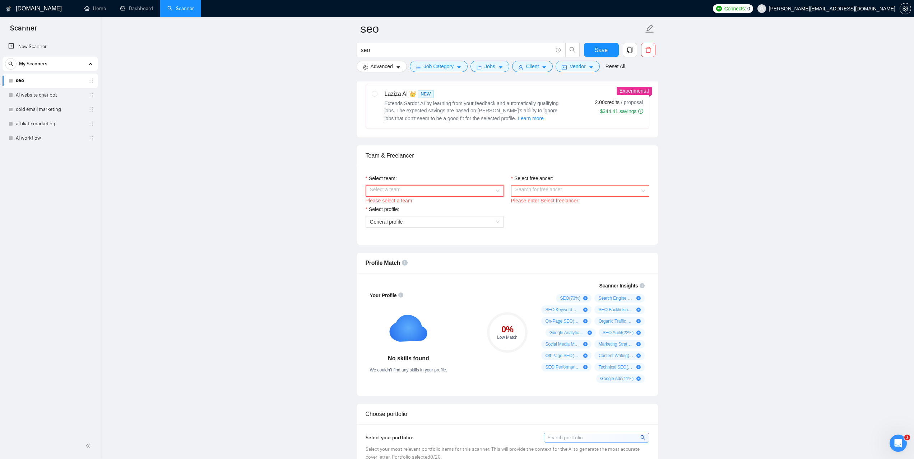
click at [461, 188] on input "Select team:" at bounding box center [432, 191] width 125 height 11
click at [429, 205] on div "XDT Global" at bounding box center [435, 205] width 130 height 8
click at [537, 193] on input "Select freelancer:" at bounding box center [577, 191] width 125 height 11
click at [528, 205] on span "[PERSON_NAME]" at bounding box center [535, 205] width 41 height 6
drag, startPoint x: 449, startPoint y: 192, endPoint x: 442, endPoint y: 198, distance: 9.4
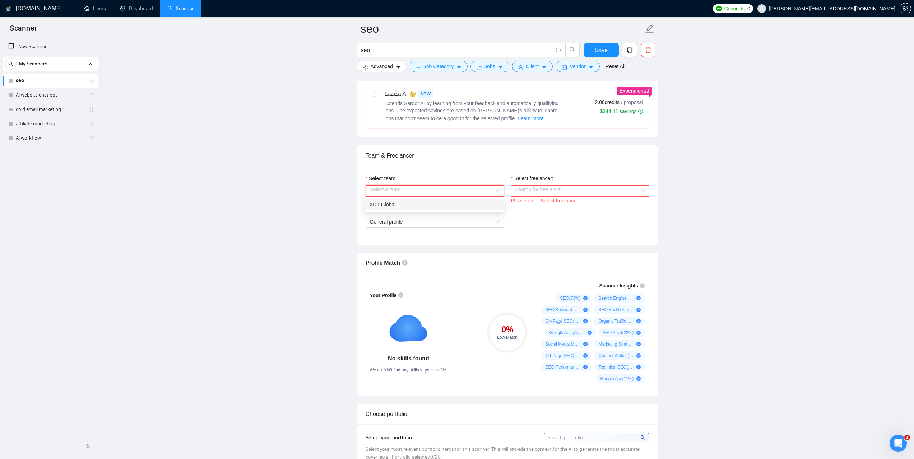
click at [449, 192] on input "Select team:" at bounding box center [432, 191] width 125 height 11
drag, startPoint x: 428, startPoint y: 207, endPoint x: 489, endPoint y: 199, distance: 61.5
click at [429, 207] on div "XDT Global" at bounding box center [435, 205] width 130 height 8
click at [528, 192] on input "Select freelancer:" at bounding box center [577, 191] width 125 height 11
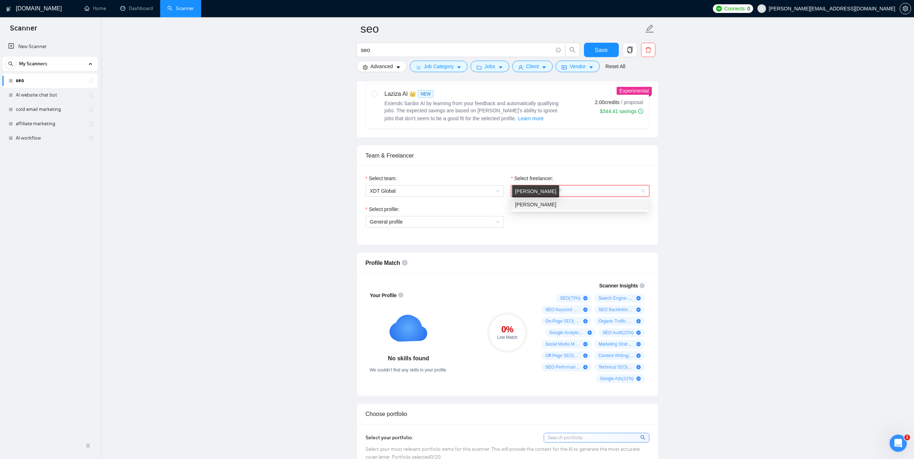
click at [530, 204] on span "[PERSON_NAME]" at bounding box center [535, 205] width 41 height 6
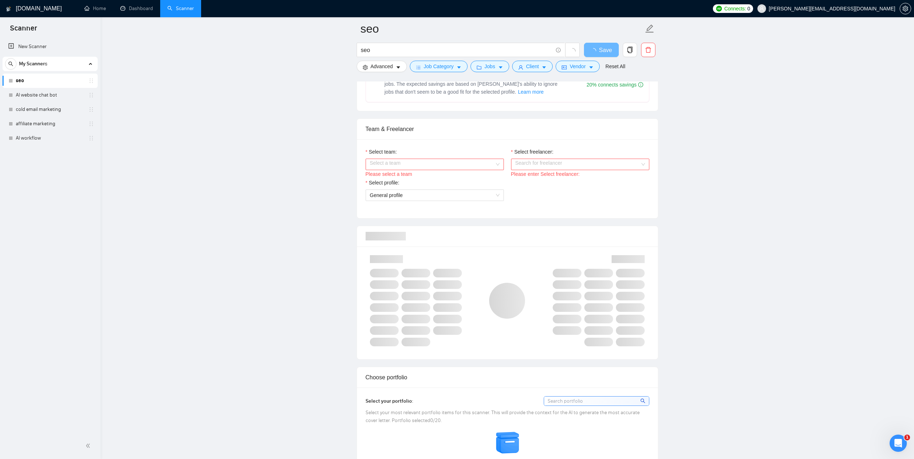
click at [459, 163] on input "Select team:" at bounding box center [432, 164] width 125 height 11
click at [416, 177] on div "XDT Global" at bounding box center [435, 178] width 130 height 8
click at [556, 161] on div "Team & Freelancer Select team: XDT Global XDT Global Select freelancer: Search …" at bounding box center [508, 169] width 302 height 100
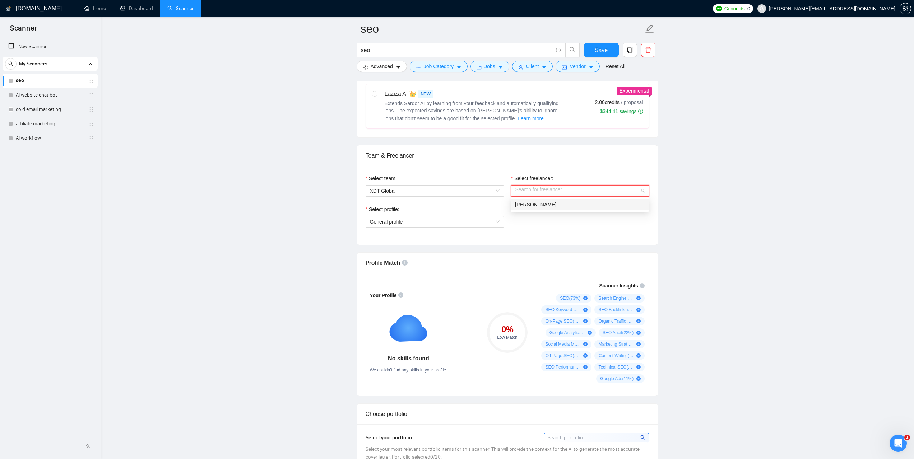
click at [546, 204] on div "[PERSON_NAME]" at bounding box center [580, 205] width 130 height 8
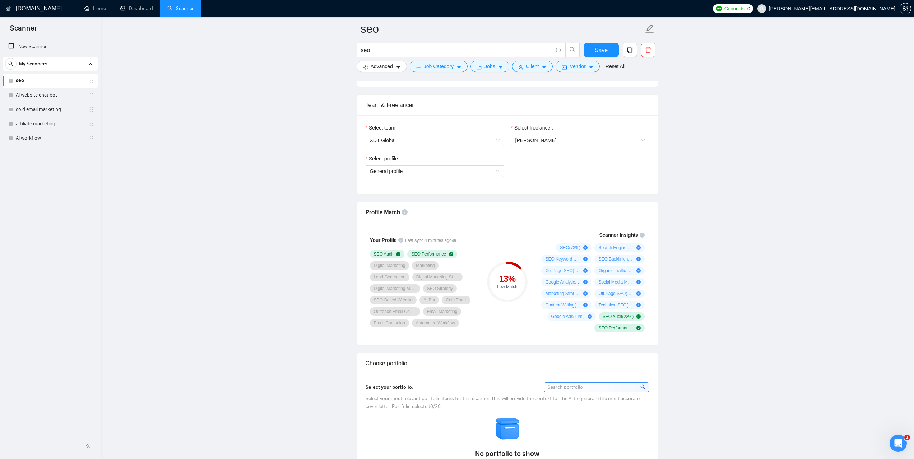
scroll to position [379, 0]
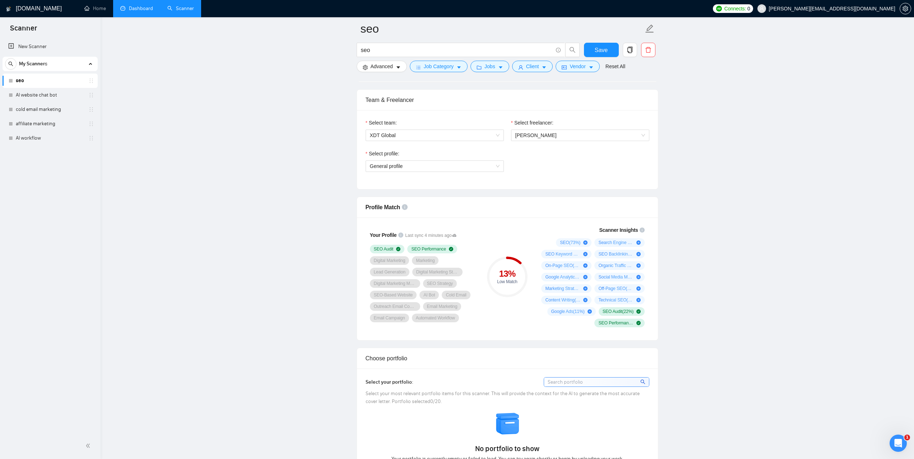
click at [136, 11] on link "Dashboard" at bounding box center [136, 8] width 33 height 6
